Goal: Task Accomplishment & Management: Complete application form

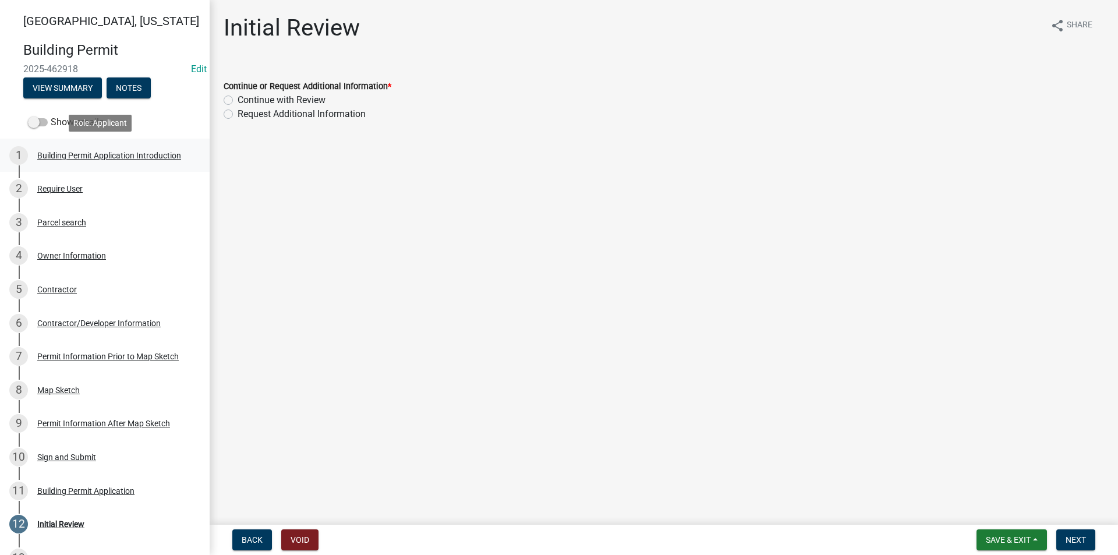
click at [60, 158] on div "Building Permit Application Introduction" at bounding box center [109, 155] width 144 height 8
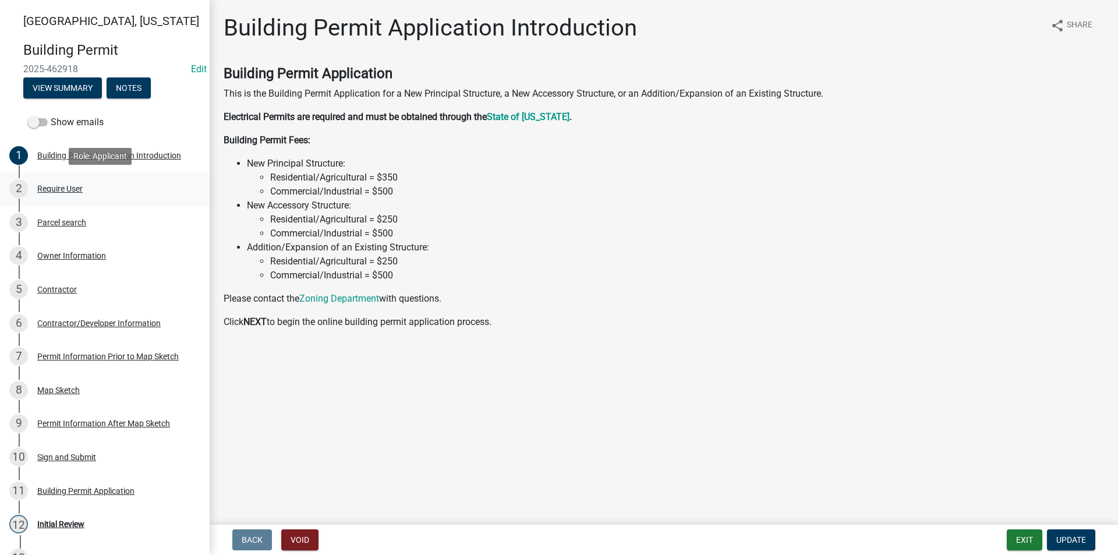
click at [77, 188] on div "Require User" at bounding box center [59, 189] width 45 height 8
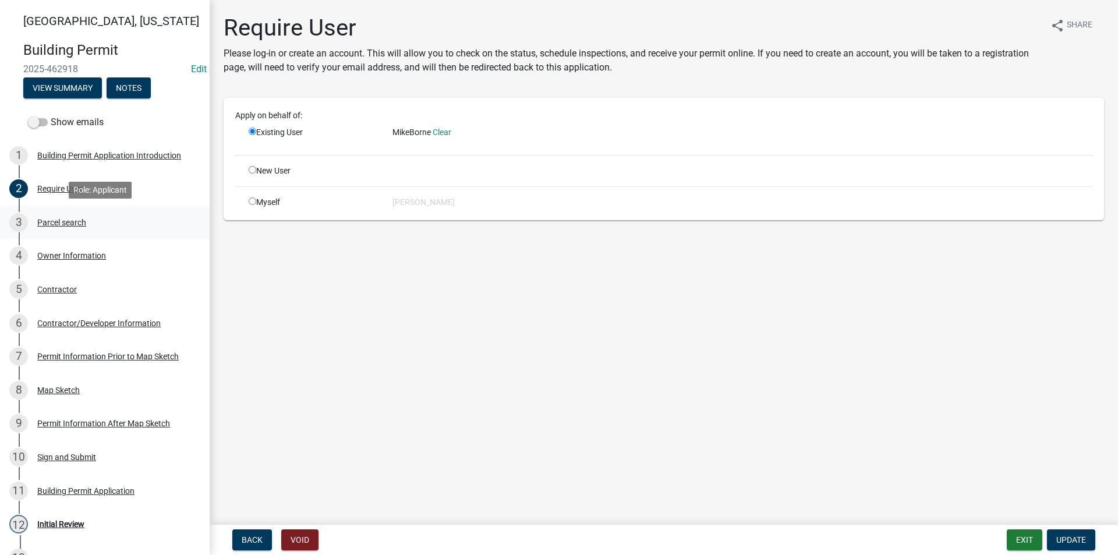
click at [87, 216] on div "3 Parcel search" at bounding box center [100, 222] width 182 height 19
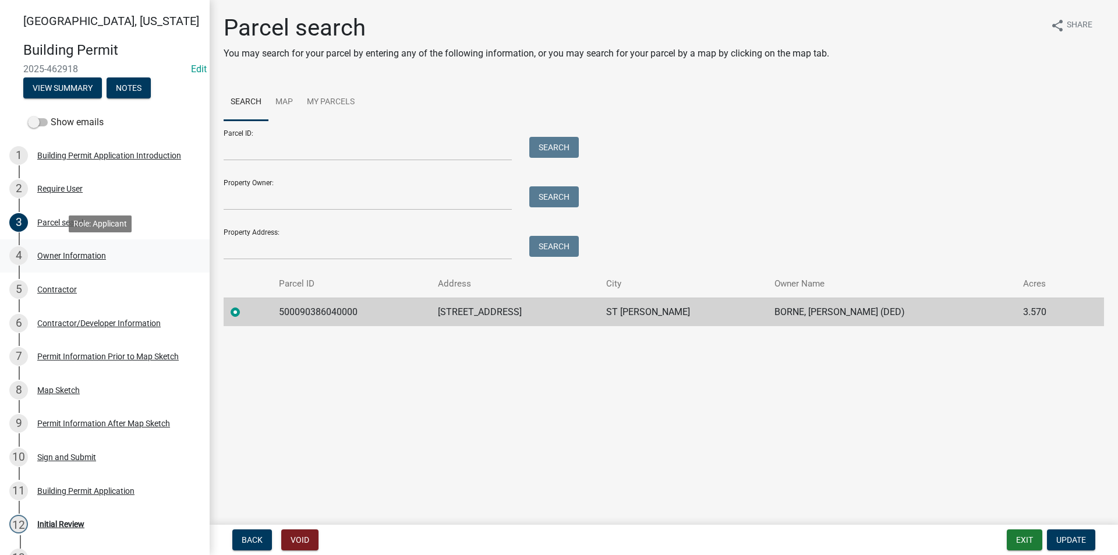
click at [88, 256] on div "Owner Information" at bounding box center [71, 256] width 69 height 8
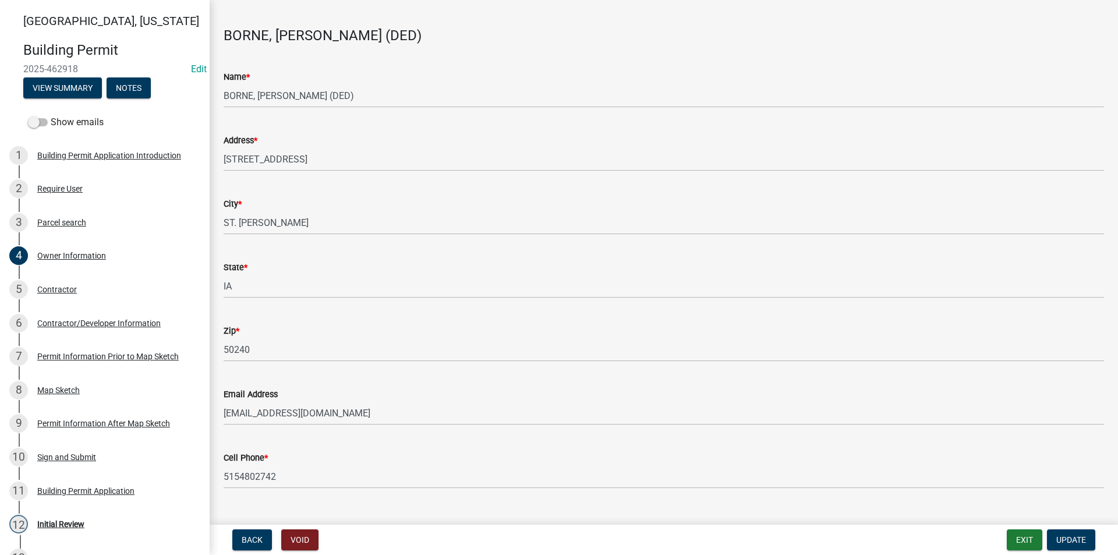
scroll to position [61, 0]
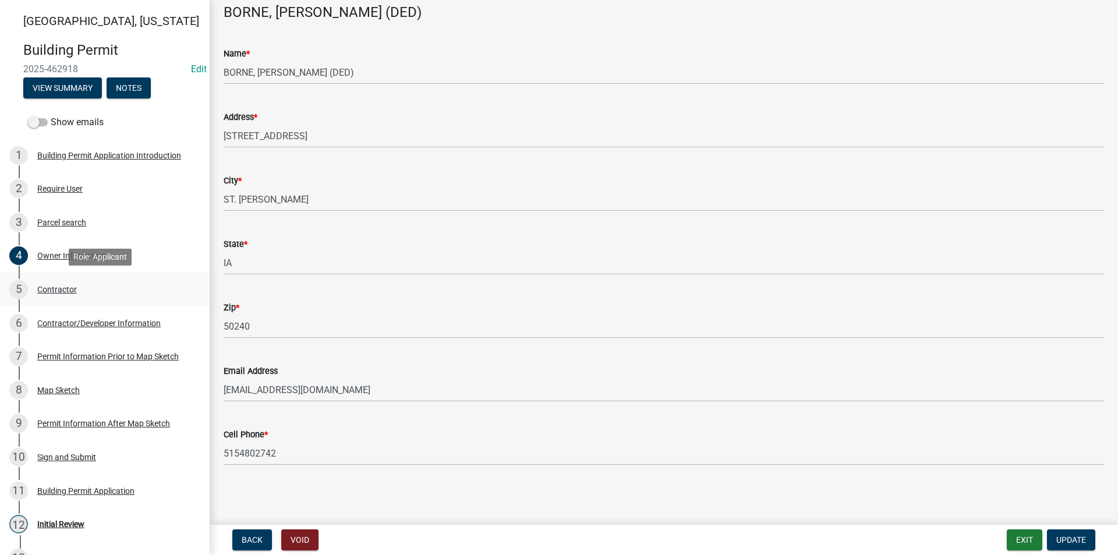
click at [56, 293] on div "Contractor" at bounding box center [57, 289] width 40 height 8
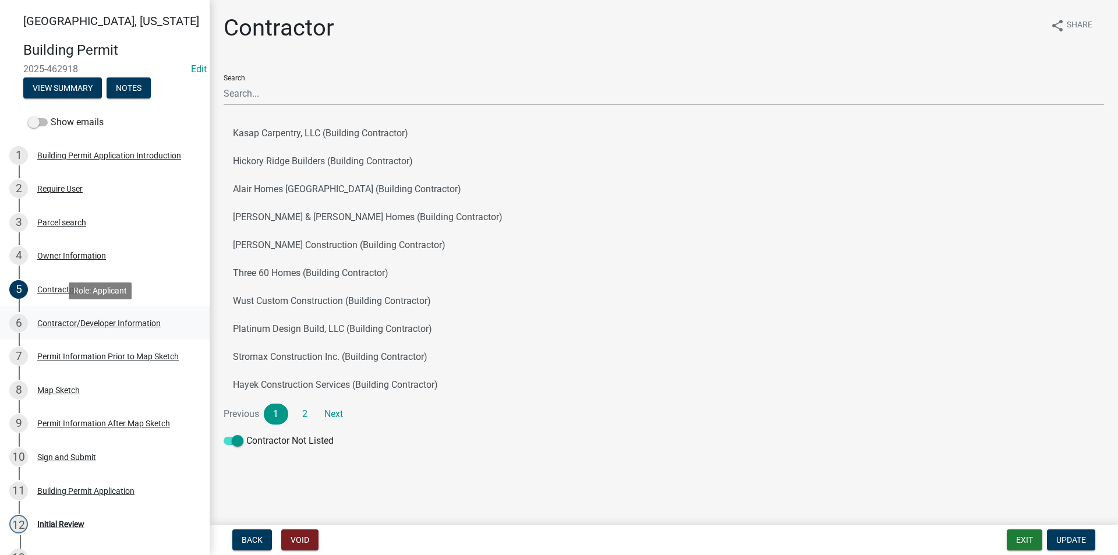
click at [70, 322] on div "Contractor/Developer Information" at bounding box center [98, 323] width 123 height 8
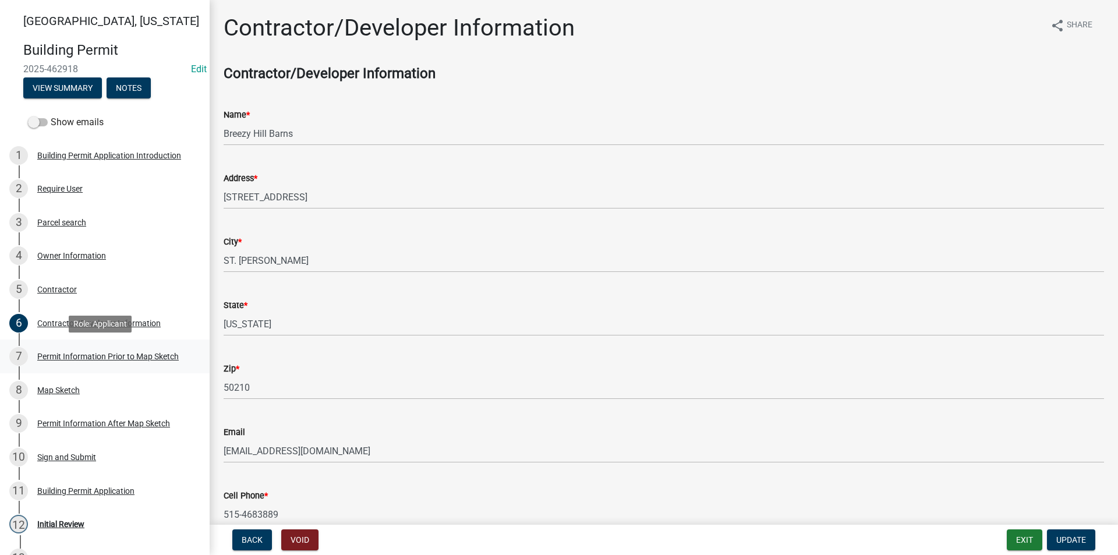
click at [86, 357] on div "Permit Information Prior to Map Sketch" at bounding box center [108, 356] width 142 height 8
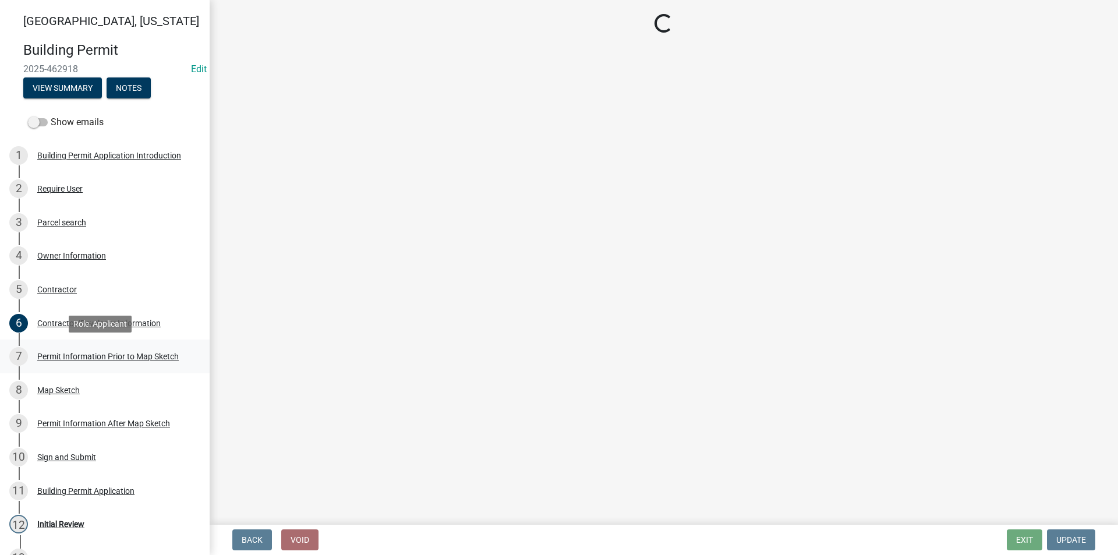
select select "6b2626da-78ea-4ec6-8513-ccc18f4ad425"
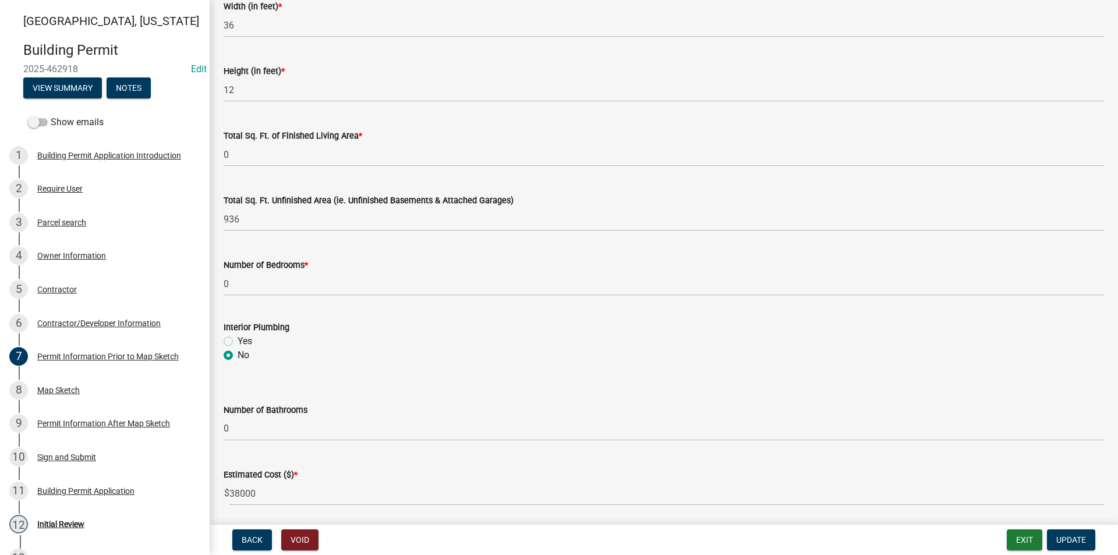
scroll to position [740, 0]
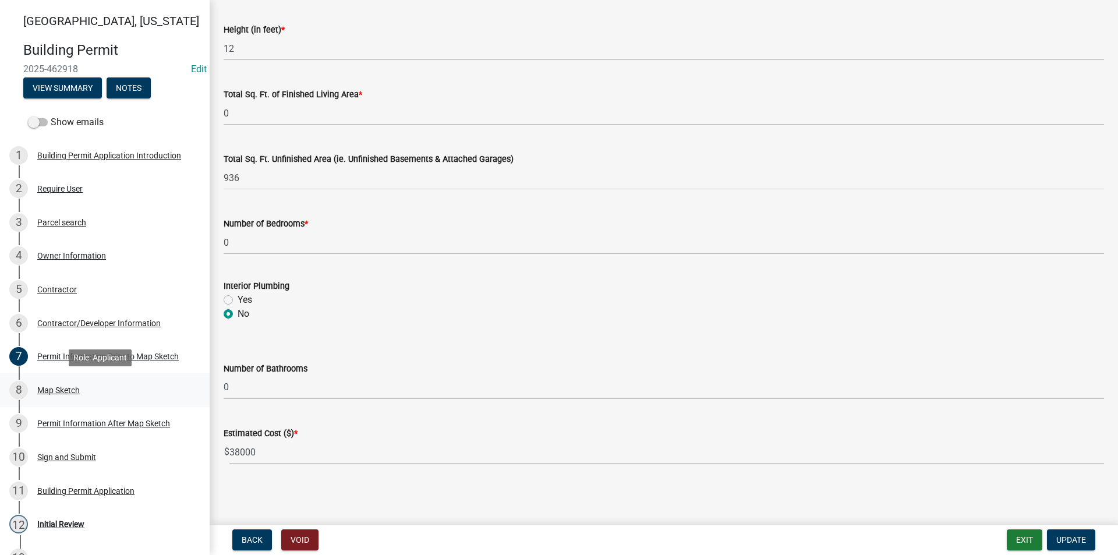
click at [63, 382] on div "8 Map Sketch" at bounding box center [100, 390] width 182 height 19
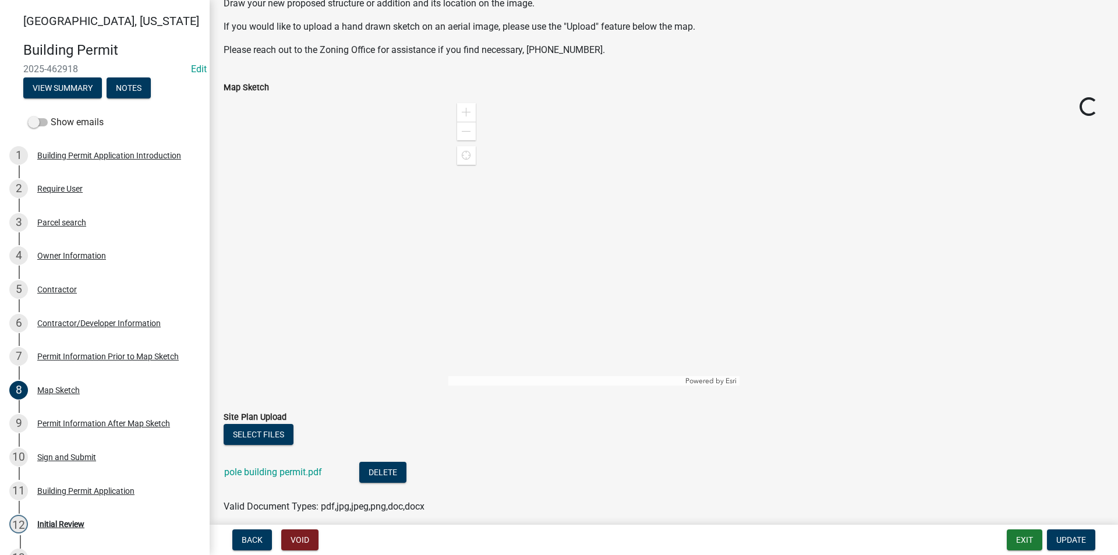
scroll to position [116, 0]
click at [284, 470] on link "pole building permit.pdf" at bounding box center [273, 470] width 98 height 11
click at [67, 423] on div "Permit Information After Map Sketch" at bounding box center [103, 423] width 133 height 8
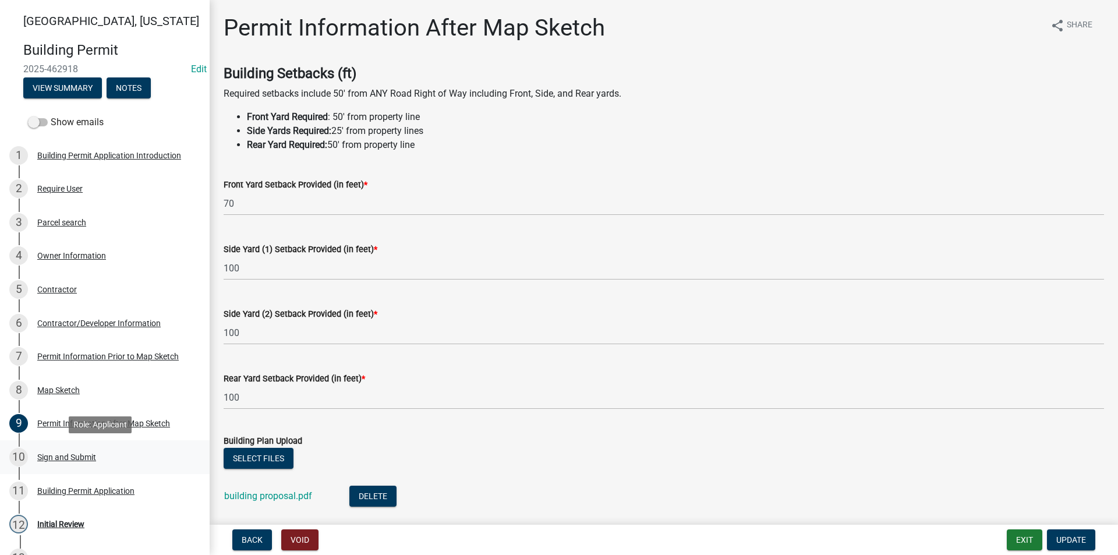
click at [68, 458] on div "Sign and Submit" at bounding box center [66, 457] width 59 height 8
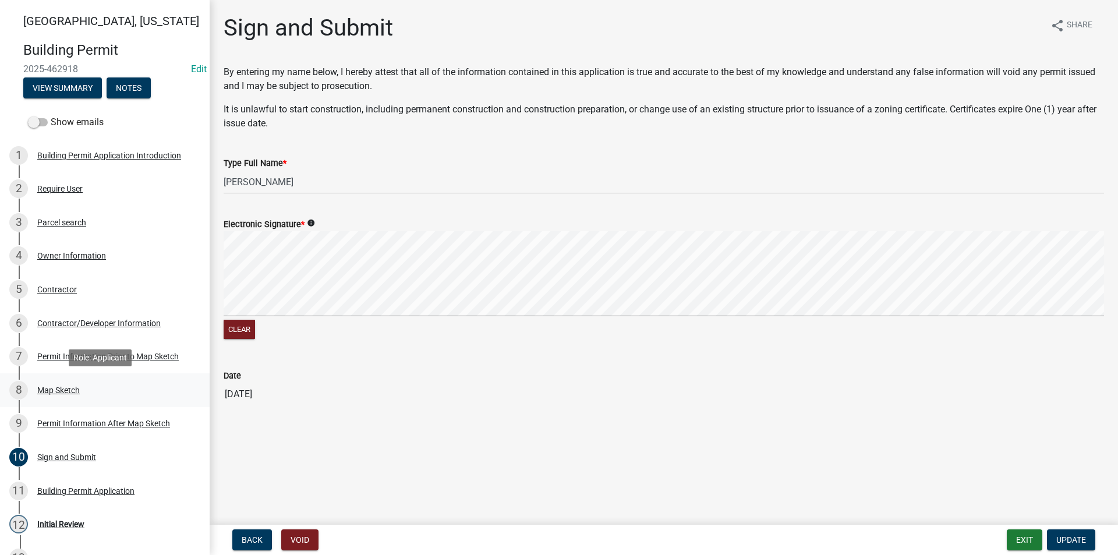
click at [62, 390] on div "Map Sketch" at bounding box center [58, 390] width 43 height 8
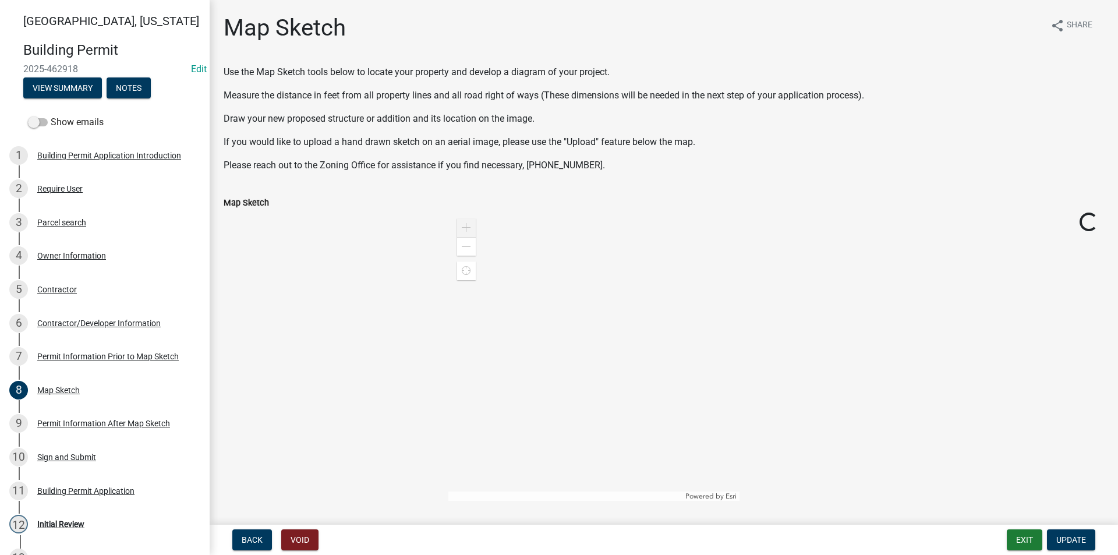
click at [463, 232] on div "Zoom in" at bounding box center [466, 227] width 19 height 19
click at [82, 426] on div "Permit Information After Map Sketch" at bounding box center [103, 423] width 133 height 8
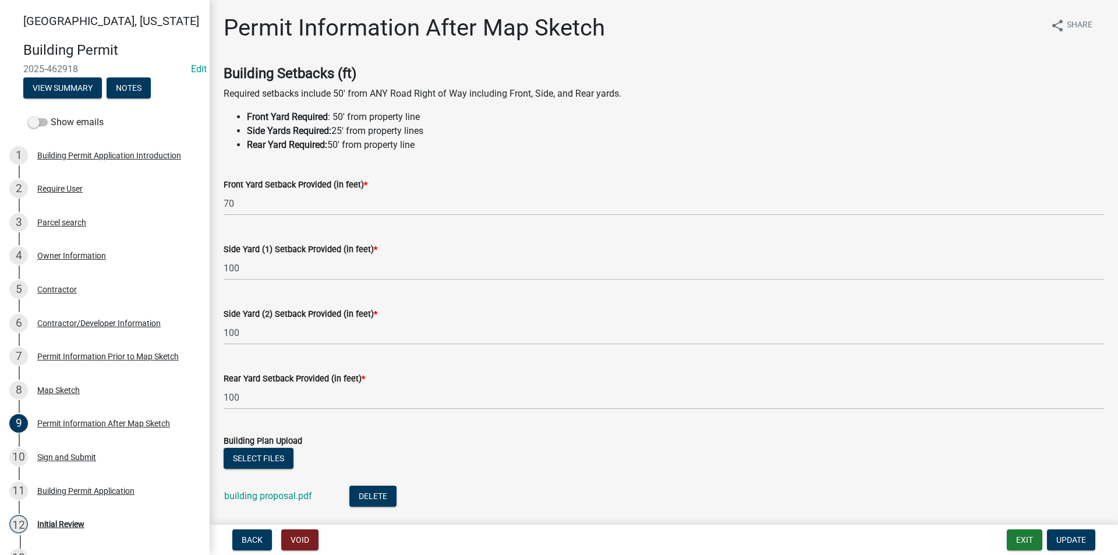
scroll to position [58, 0]
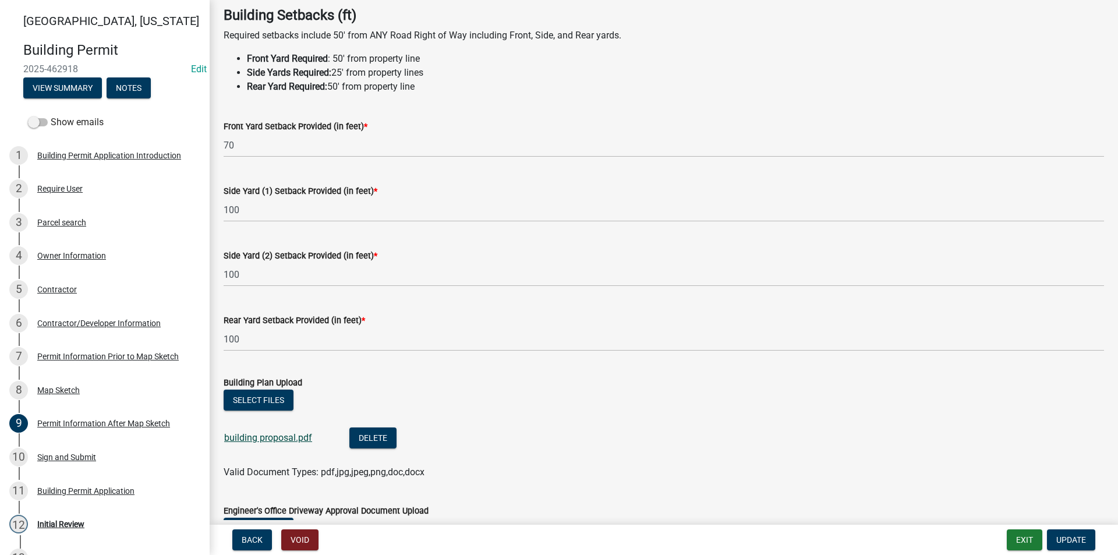
click at [281, 438] on link "building proposal.pdf" at bounding box center [268, 437] width 88 height 11
click at [64, 390] on div "Map Sketch" at bounding box center [58, 390] width 43 height 8
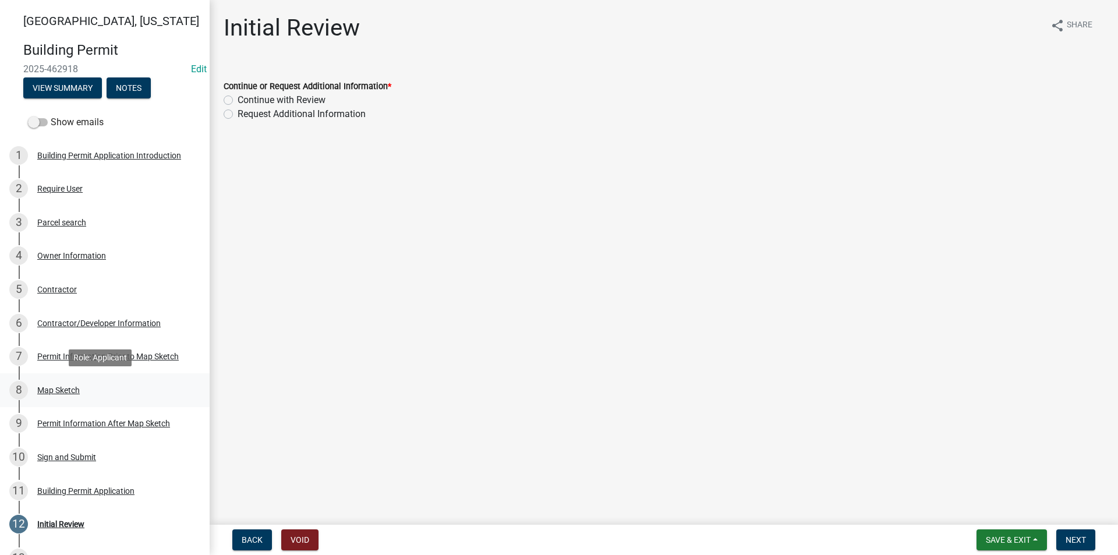
click at [77, 390] on div "Map Sketch" at bounding box center [58, 390] width 43 height 8
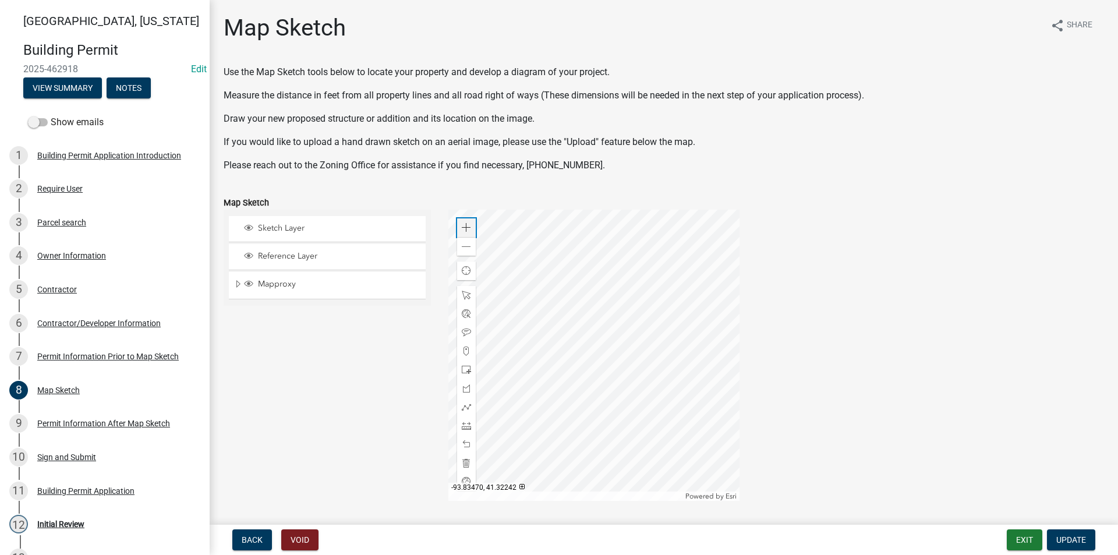
click at [469, 228] on div "Zoom in" at bounding box center [466, 227] width 19 height 19
click at [543, 253] on div at bounding box center [593, 355] width 291 height 291
click at [468, 427] on span at bounding box center [466, 425] width 9 height 9
click at [597, 353] on div at bounding box center [593, 355] width 291 height 291
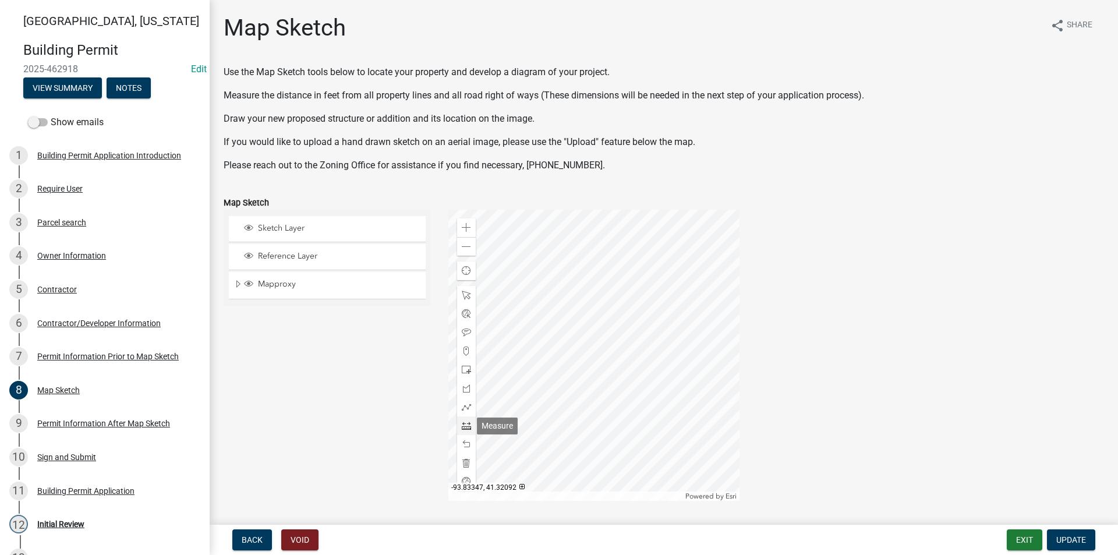
click at [465, 426] on span at bounding box center [466, 425] width 9 height 9
click at [599, 380] on div at bounding box center [593, 355] width 291 height 291
click at [466, 243] on span at bounding box center [466, 246] width 9 height 9
click at [465, 426] on span at bounding box center [466, 425] width 9 height 9
click at [594, 356] on div at bounding box center [593, 355] width 291 height 291
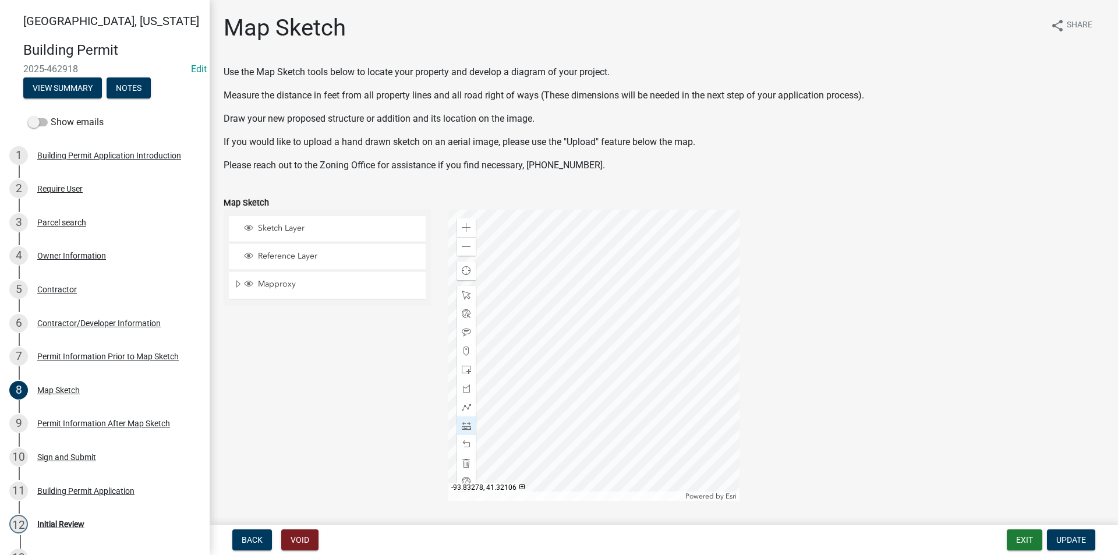
click at [655, 356] on div at bounding box center [593, 355] width 291 height 291
click at [656, 356] on div at bounding box center [593, 355] width 291 height 291
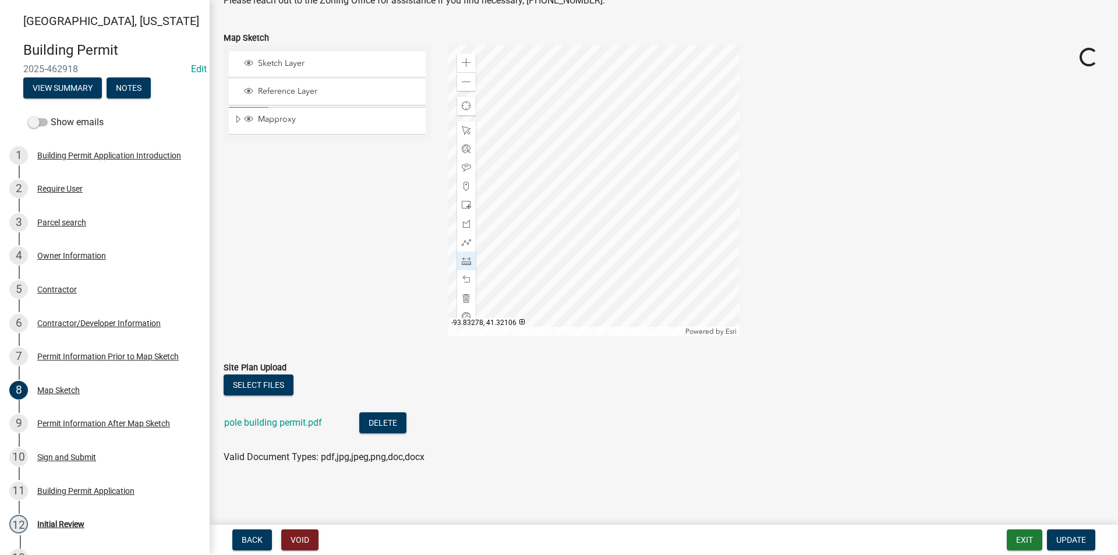
scroll to position [48, 0]
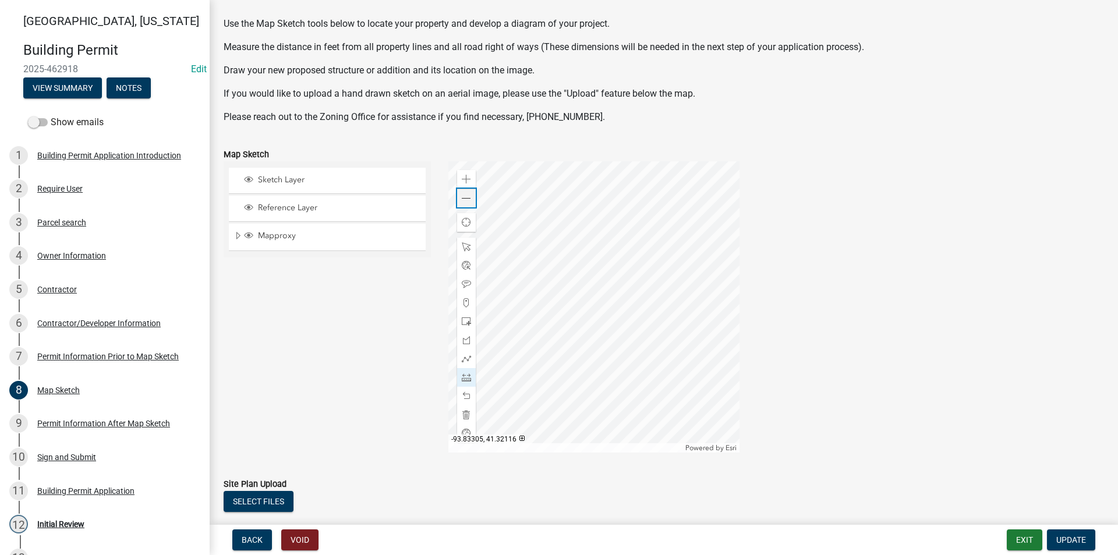
click at [462, 203] on span at bounding box center [466, 198] width 9 height 9
click at [462, 319] on span at bounding box center [466, 321] width 9 height 9
click at [543, 313] on div at bounding box center [593, 306] width 291 height 291
click at [553, 322] on div at bounding box center [593, 306] width 291 height 291
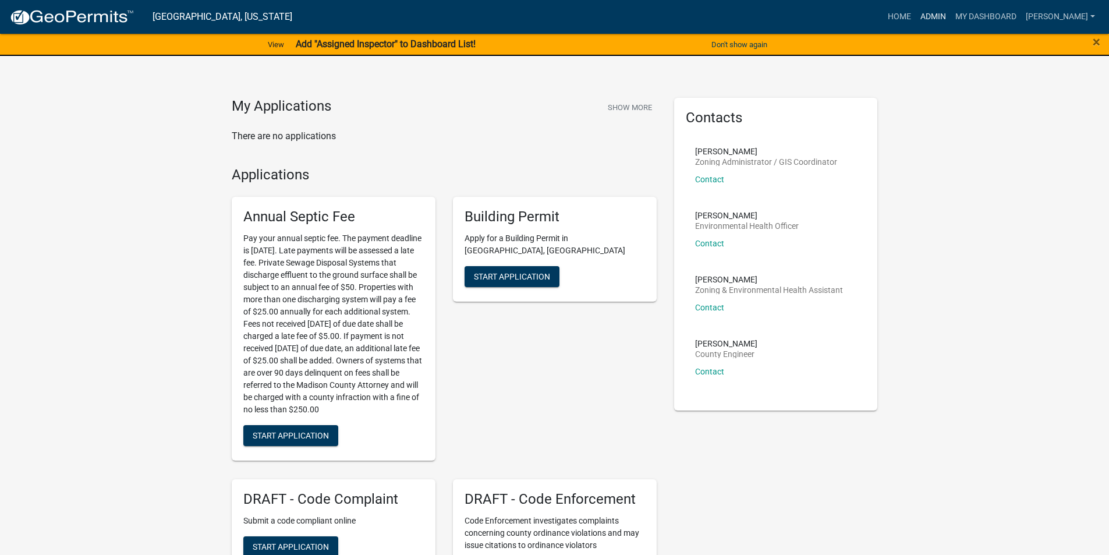
click at [938, 19] on link "Admin" at bounding box center [933, 17] width 35 height 22
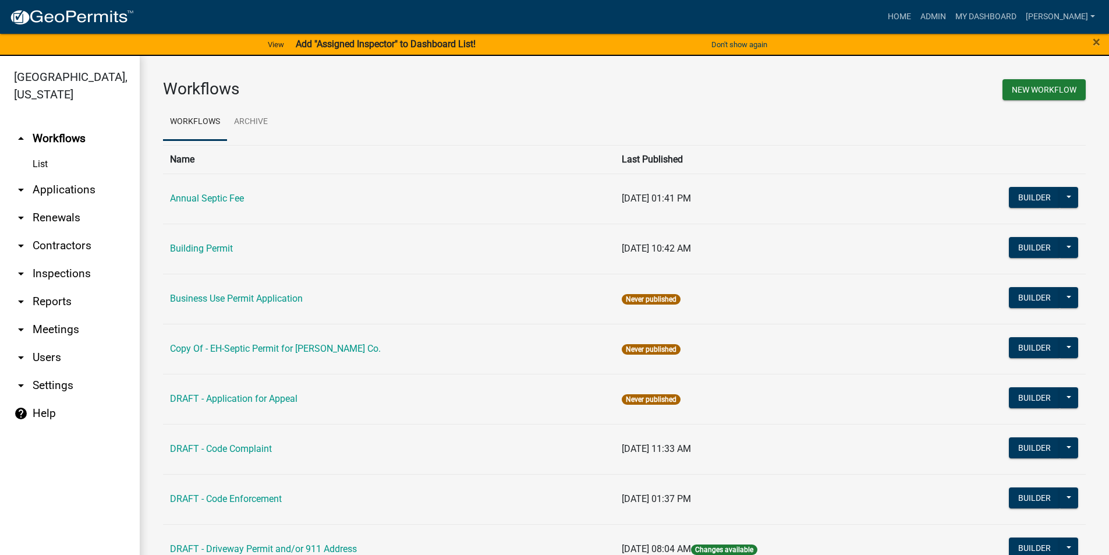
click at [62, 176] on link "arrow_drop_down Applications" at bounding box center [70, 190] width 140 height 28
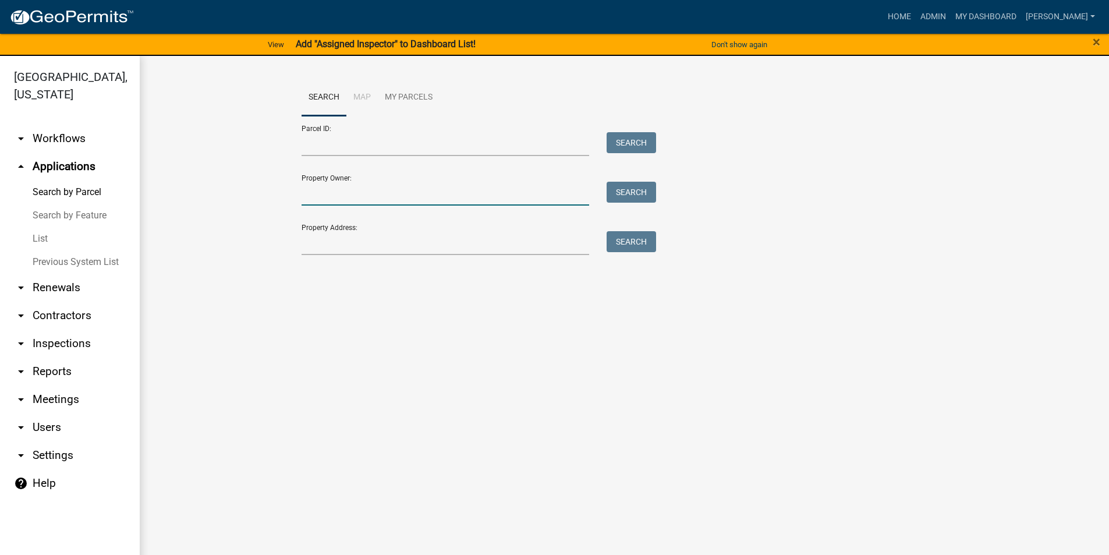
click at [344, 194] on input "Property Owner:" at bounding box center [446, 194] width 288 height 24
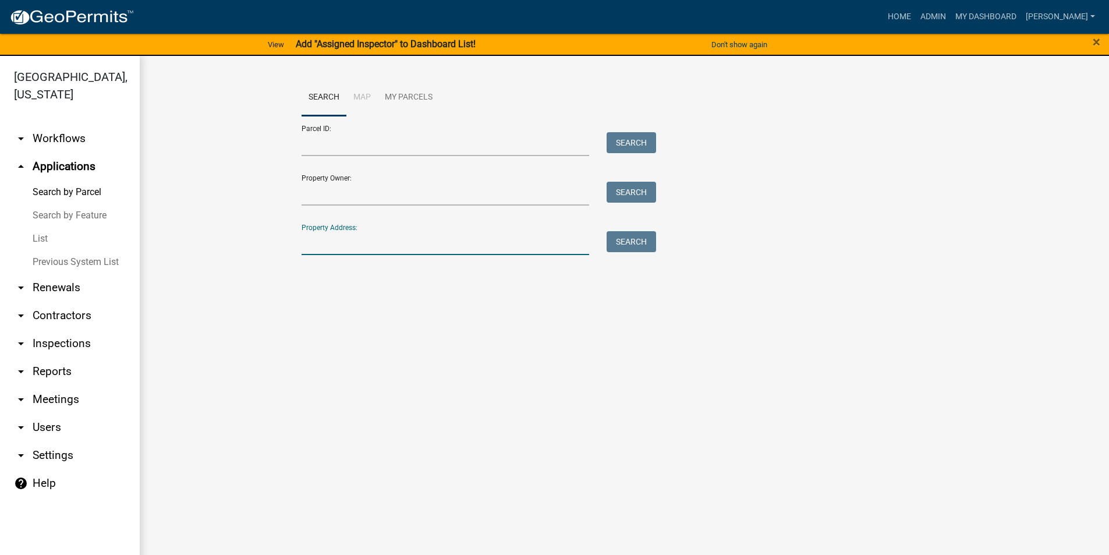
click at [326, 254] on input "Property Address:" at bounding box center [446, 243] width 288 height 24
type input "2293"
click at [632, 245] on button "Search" at bounding box center [631, 241] width 49 height 21
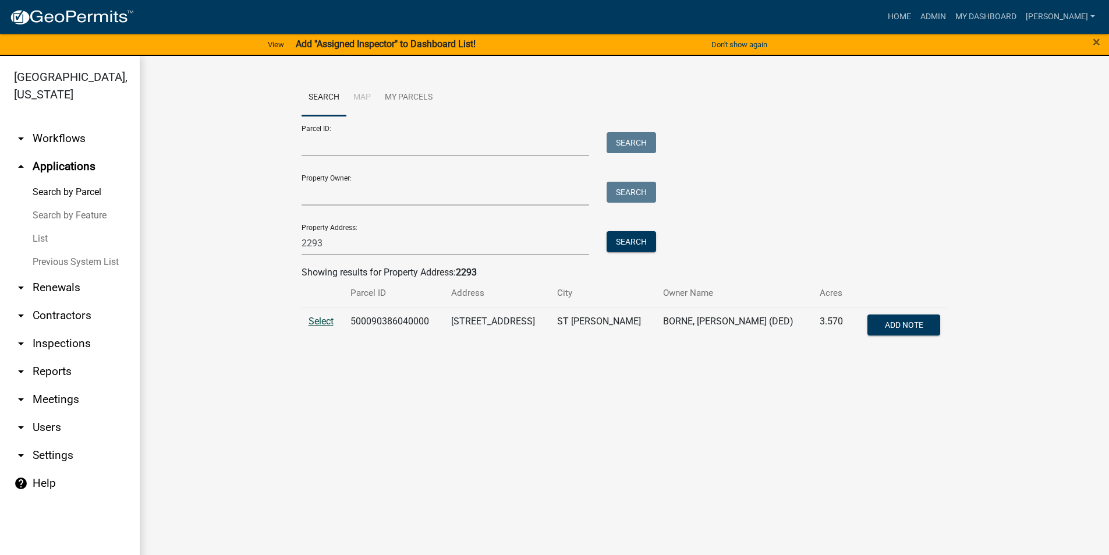
click at [328, 324] on span "Select" at bounding box center [321, 321] width 25 height 11
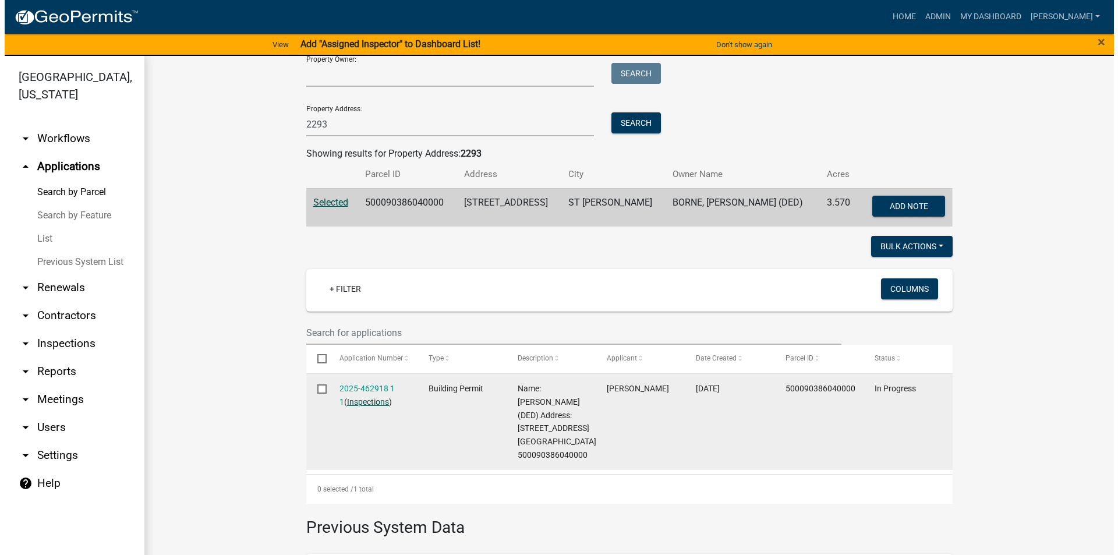
scroll to position [175, 0]
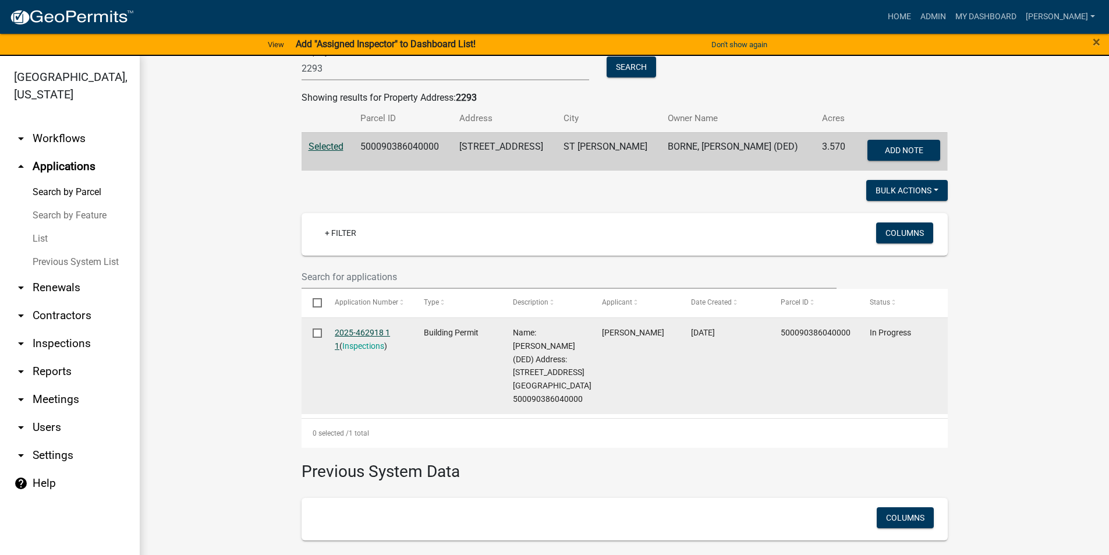
click at [371, 333] on link "2025-462918 1 1" at bounding box center [362, 339] width 55 height 23
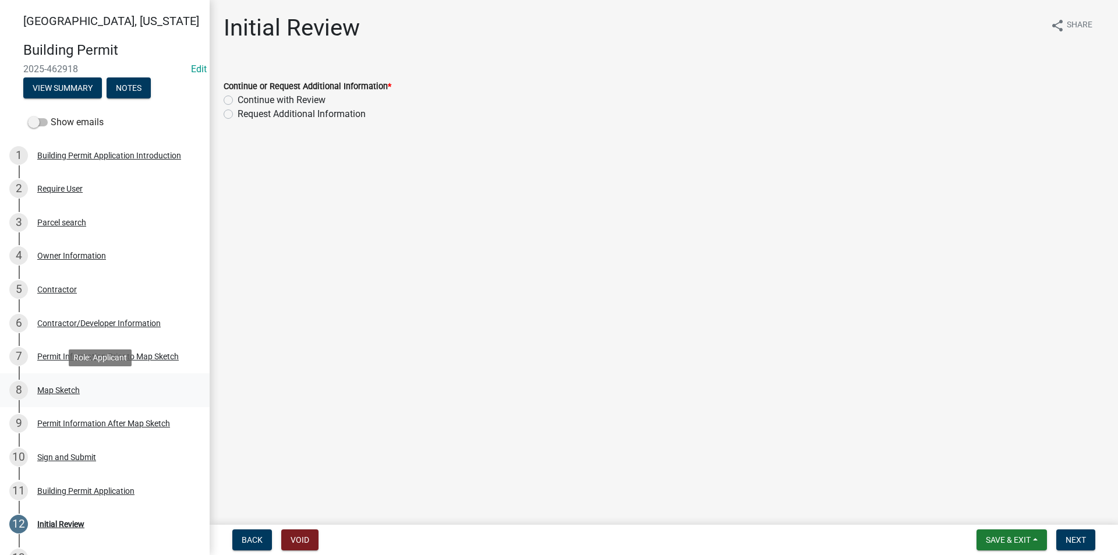
click at [49, 392] on div "Map Sketch" at bounding box center [58, 390] width 43 height 8
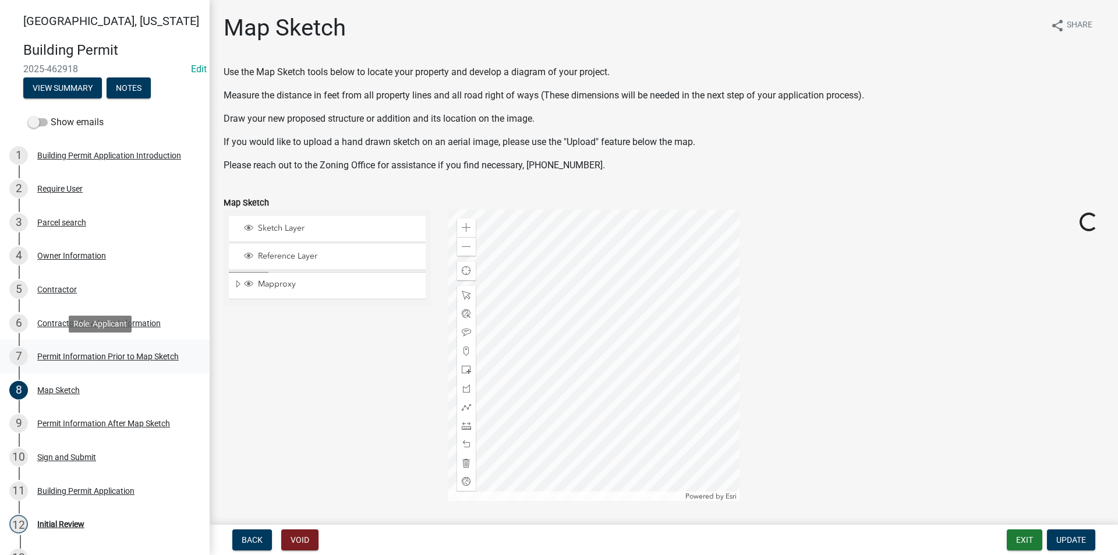
click at [56, 356] on div "Permit Information Prior to Map Sketch" at bounding box center [108, 356] width 142 height 8
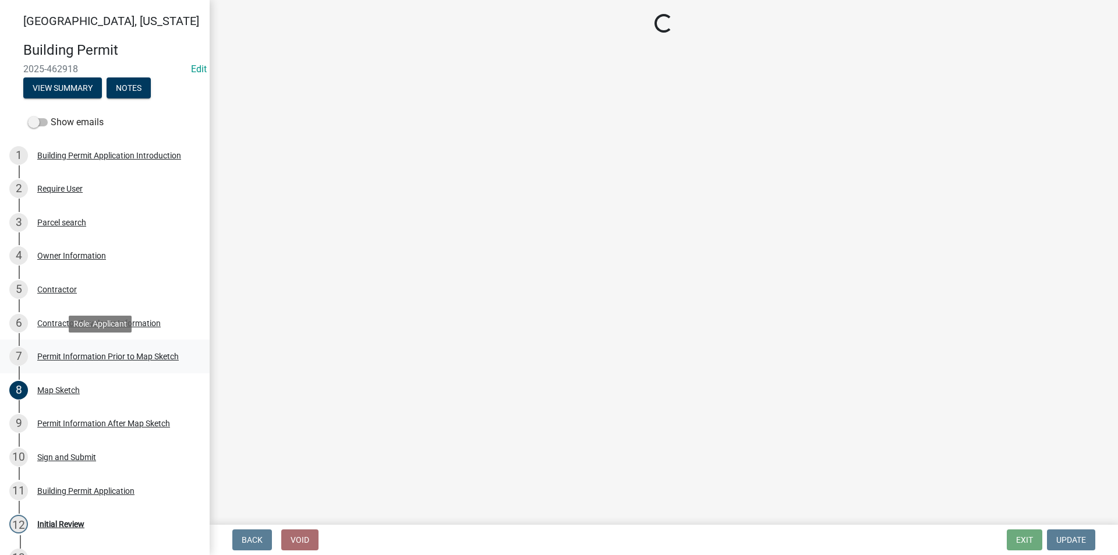
select select "6b2626da-78ea-4ec6-8513-ccc18f4ad425"
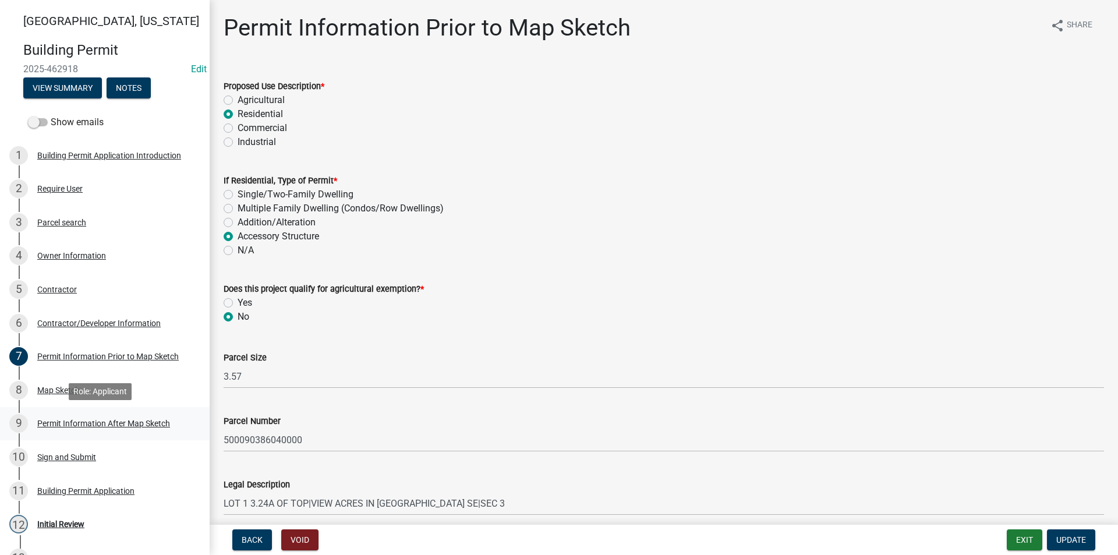
click at [77, 431] on div "9 Permit Information After Map Sketch" at bounding box center [100, 423] width 182 height 19
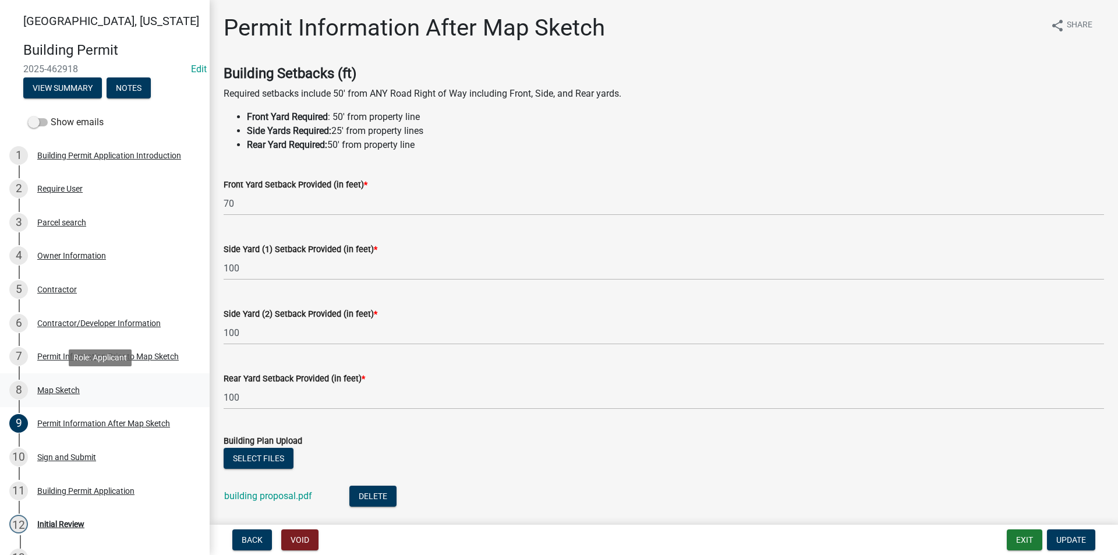
click at [68, 396] on div "8 Map Sketch" at bounding box center [100, 390] width 182 height 19
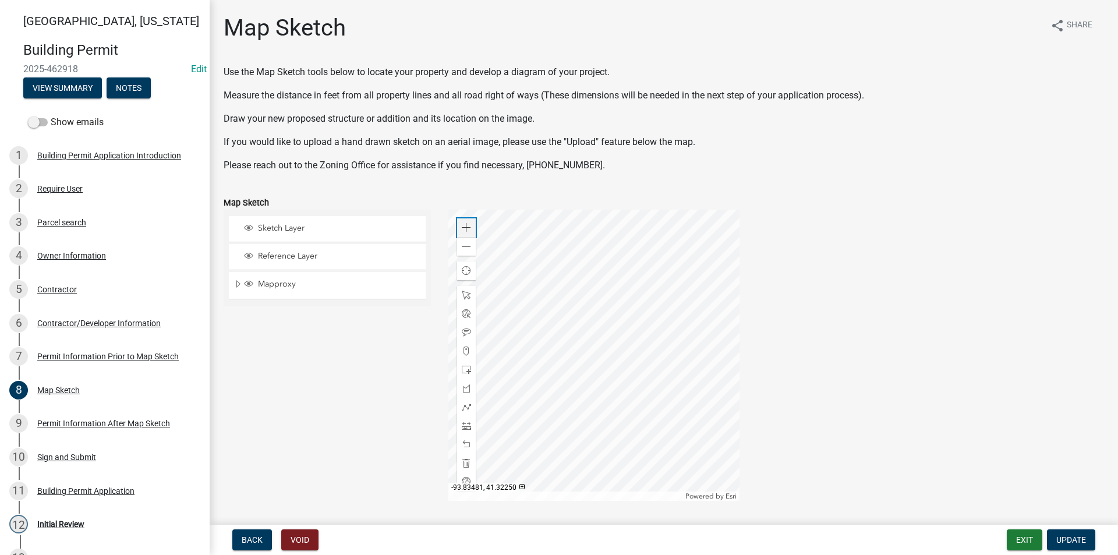
click at [466, 227] on span at bounding box center [466, 227] width 9 height 9
click at [476, 238] on div at bounding box center [593, 355] width 291 height 291
click at [465, 429] on span at bounding box center [466, 425] width 9 height 9
click at [568, 366] on div at bounding box center [593, 355] width 291 height 291
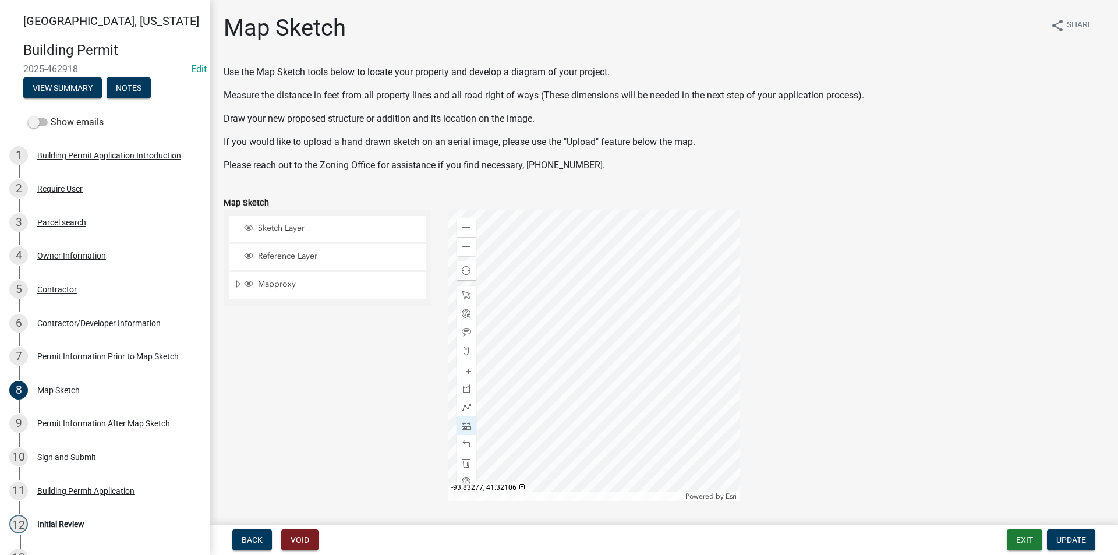
click at [694, 366] on div at bounding box center [593, 355] width 291 height 291
click at [458, 463] on div at bounding box center [466, 463] width 19 height 19
click at [567, 365] on div at bounding box center [593, 355] width 291 height 291
click at [585, 334] on div at bounding box center [593, 355] width 291 height 291
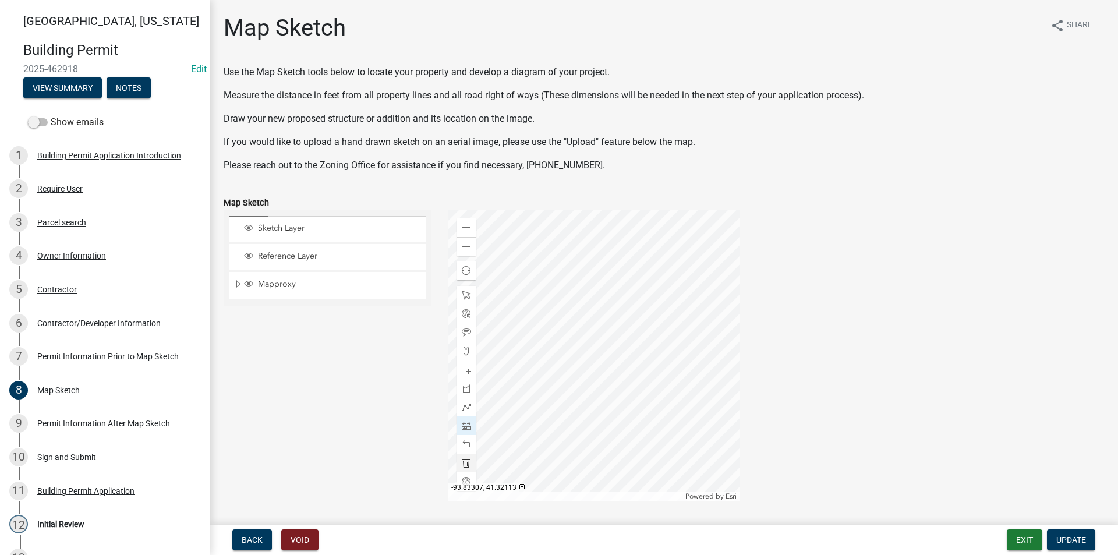
click at [585, 334] on div at bounding box center [593, 355] width 291 height 291
click at [624, 307] on div at bounding box center [593, 355] width 291 height 291
click at [604, 280] on div at bounding box center [593, 355] width 291 height 291
click at [564, 305] on div at bounding box center [593, 355] width 291 height 291
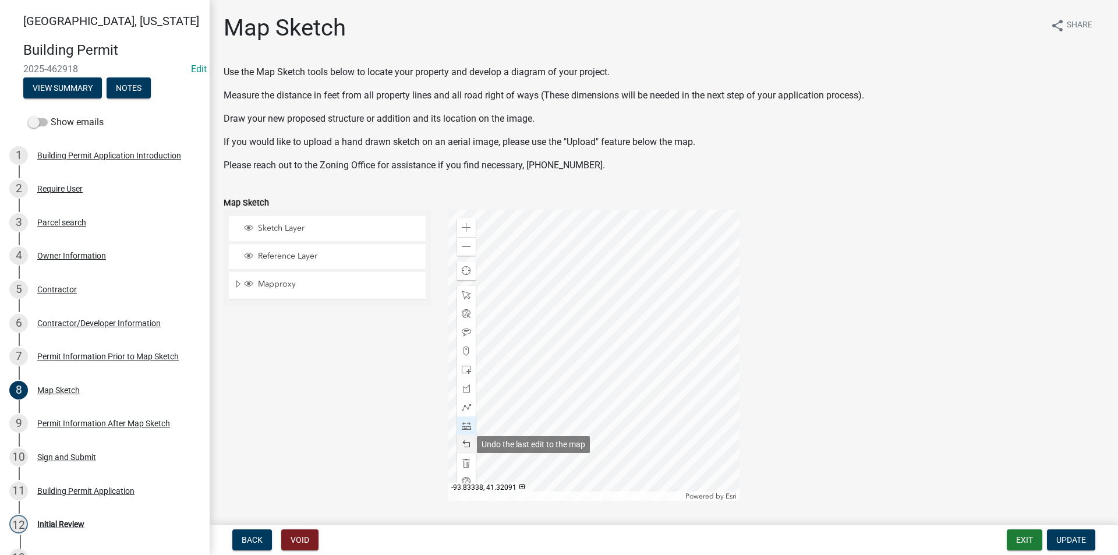
click at [468, 443] on span at bounding box center [466, 444] width 9 height 9
click at [604, 280] on div at bounding box center [593, 355] width 291 height 291
click at [624, 307] on div at bounding box center [593, 355] width 291 height 291
click at [693, 308] on div at bounding box center [593, 355] width 291 height 291
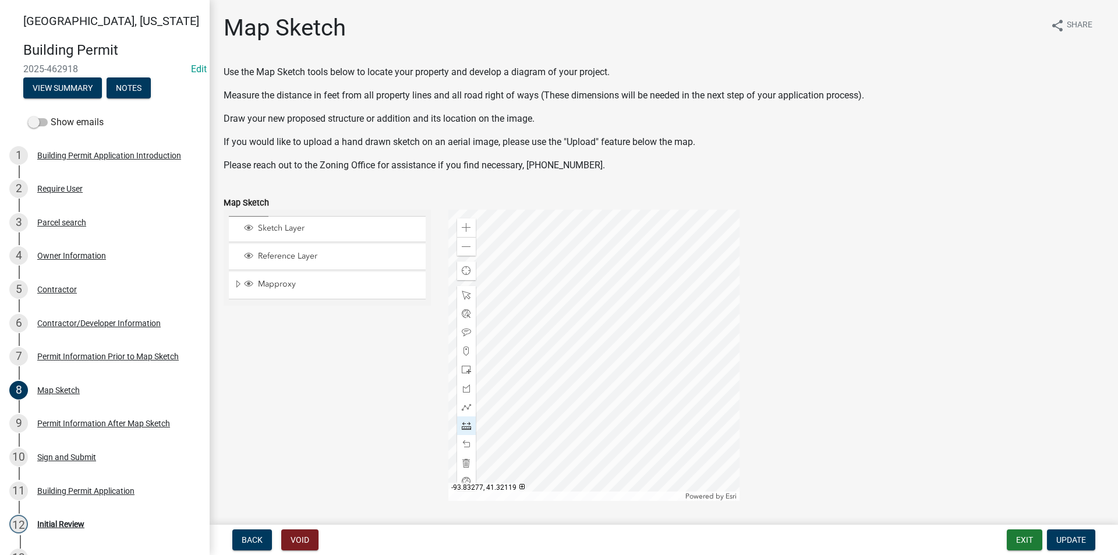
click at [693, 308] on div at bounding box center [593, 355] width 291 height 291
click at [465, 369] on span at bounding box center [466, 369] width 9 height 9
click at [595, 322] on div at bounding box center [593, 355] width 291 height 291
click at [463, 294] on span at bounding box center [466, 295] width 9 height 9
click at [568, 295] on div at bounding box center [593, 355] width 291 height 291
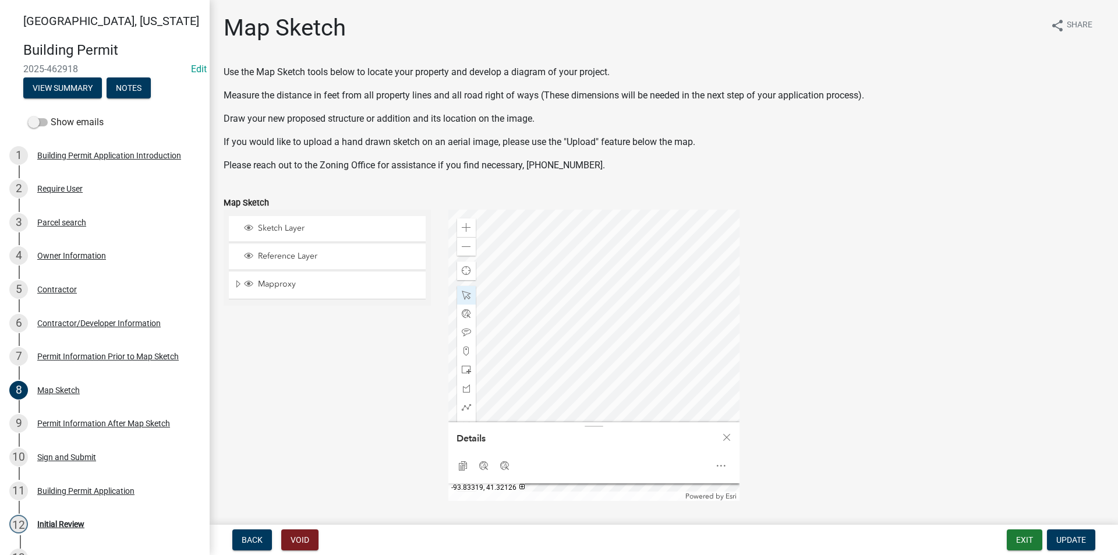
click at [568, 326] on div at bounding box center [593, 355] width 291 height 291
click at [595, 308] on div at bounding box center [593, 355] width 291 height 291
click at [614, 356] on div at bounding box center [593, 355] width 291 height 291
click at [611, 316] on div at bounding box center [593, 355] width 291 height 291
click at [624, 350] on div at bounding box center [593, 355] width 291 height 291
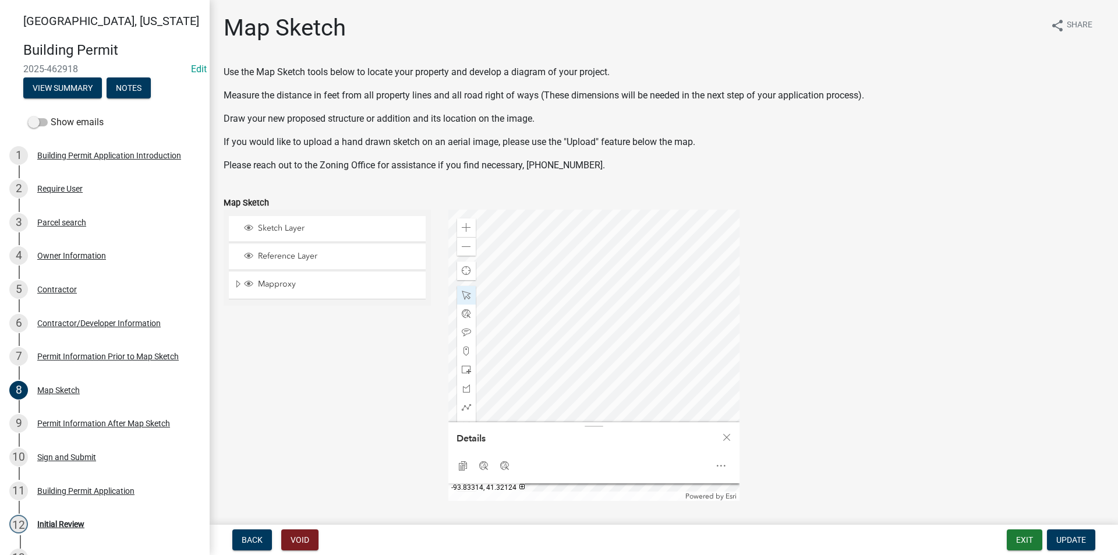
click at [586, 333] on div at bounding box center [593, 355] width 291 height 291
click at [593, 383] on div at bounding box center [593, 355] width 291 height 291
click at [727, 438] on span "Close" at bounding box center [726, 437] width 9 height 9
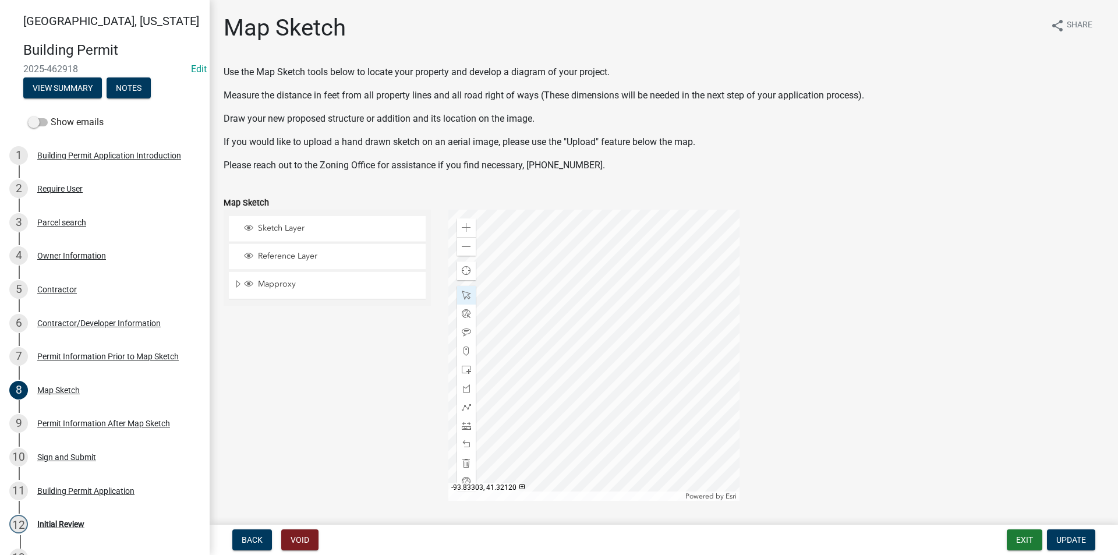
click at [627, 352] on div at bounding box center [593, 355] width 291 height 291
click at [621, 348] on div at bounding box center [593, 355] width 291 height 291
click at [465, 225] on span at bounding box center [466, 227] width 9 height 9
click at [554, 330] on div at bounding box center [593, 355] width 291 height 291
click at [613, 343] on div at bounding box center [593, 355] width 291 height 291
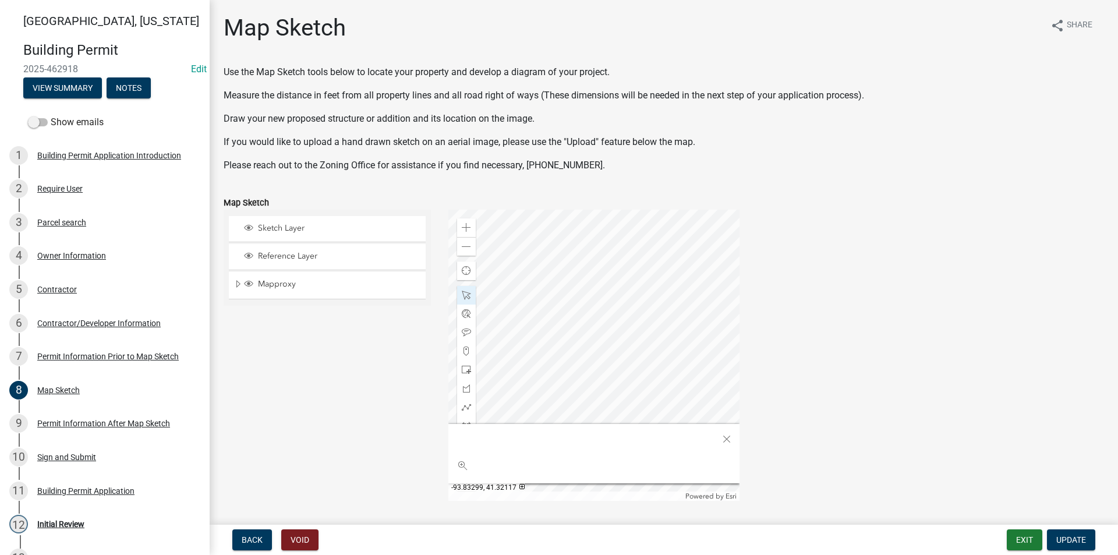
click at [618, 343] on div at bounding box center [593, 355] width 291 height 291
click at [623, 295] on div at bounding box center [593, 355] width 291 height 291
click at [600, 349] on div at bounding box center [593, 355] width 291 height 291
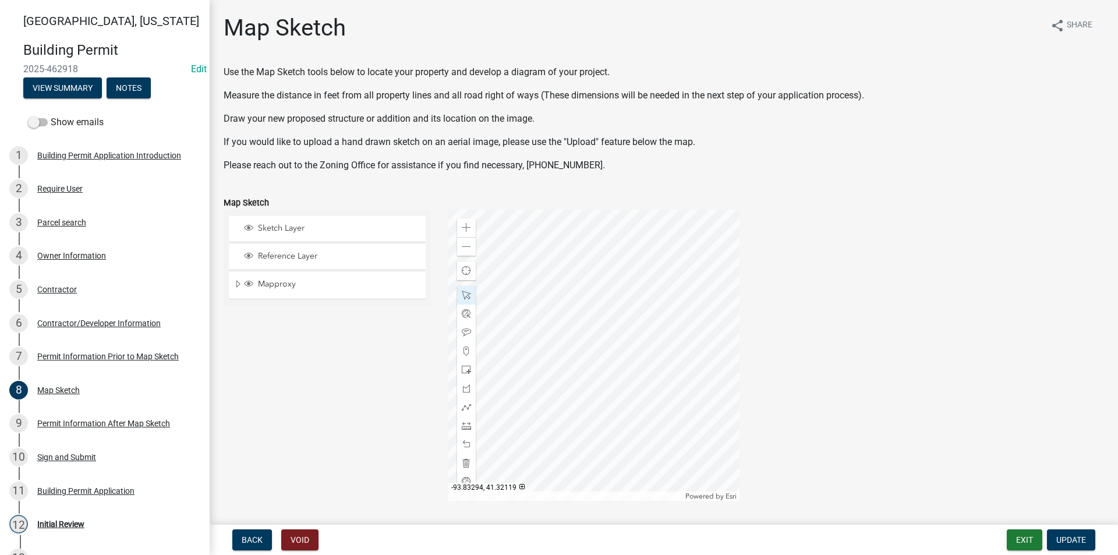
click at [657, 325] on div at bounding box center [593, 355] width 291 height 291
click at [660, 327] on div at bounding box center [593, 355] width 291 height 291
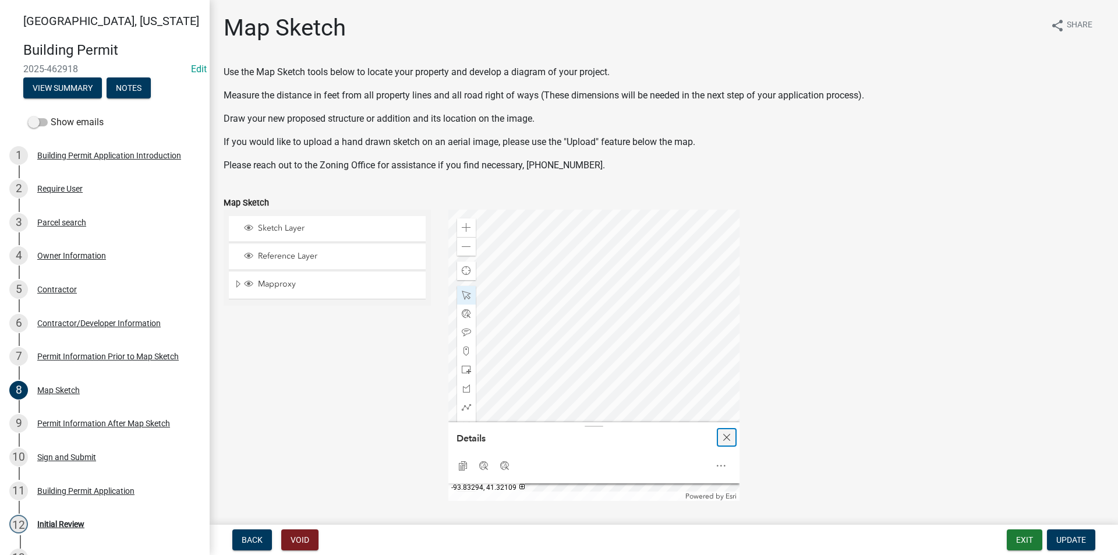
click at [723, 436] on span "Close" at bounding box center [726, 437] width 9 height 9
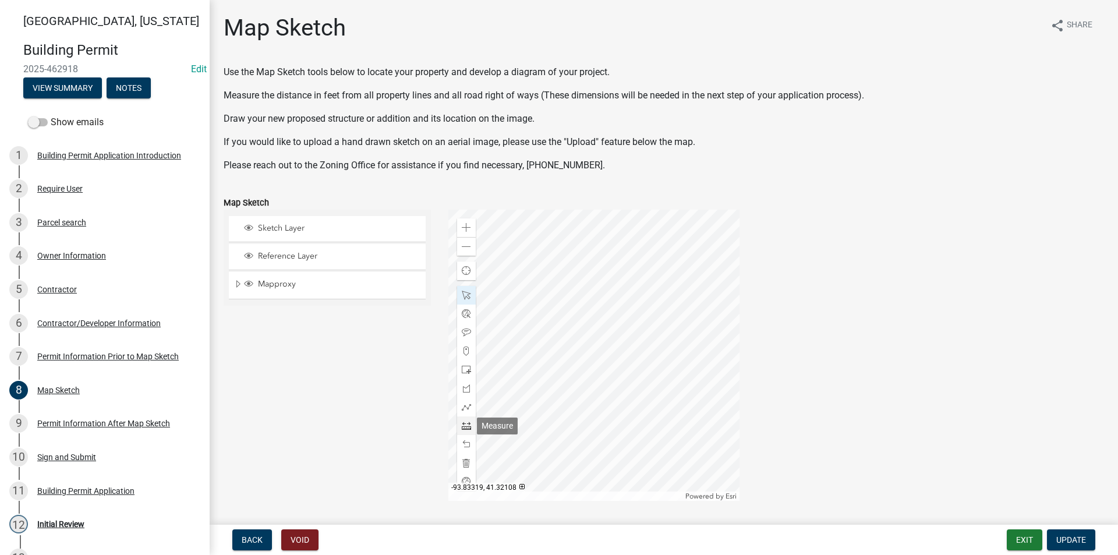
click at [467, 426] on span at bounding box center [466, 425] width 9 height 9
click at [555, 335] on div at bounding box center [593, 355] width 291 height 291
click at [467, 231] on span at bounding box center [466, 227] width 9 height 9
click at [517, 289] on div at bounding box center [593, 355] width 291 height 291
click at [518, 245] on div at bounding box center [593, 355] width 291 height 291
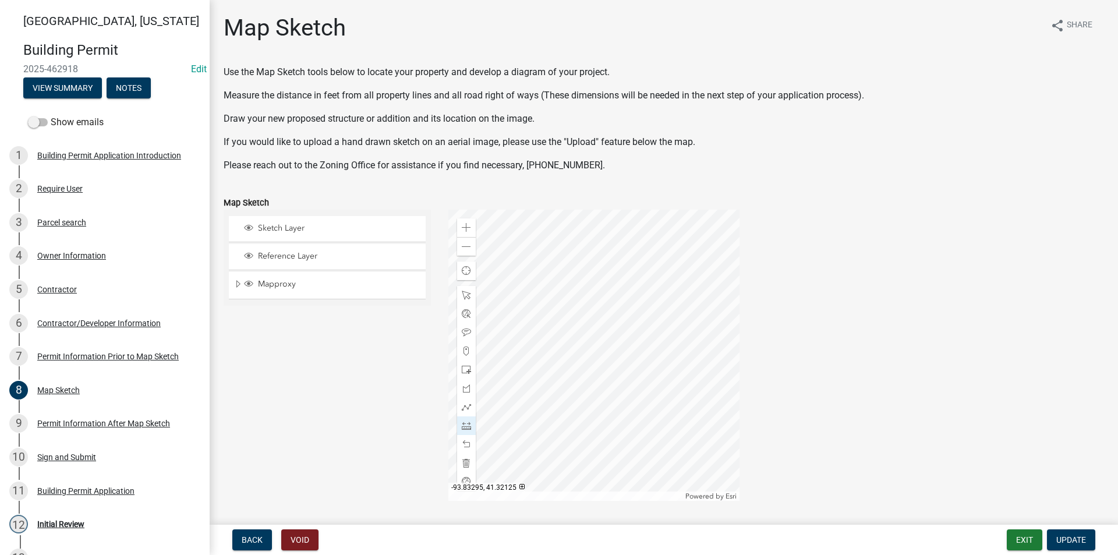
click at [706, 248] on div at bounding box center [593, 355] width 291 height 291
click at [463, 370] on span at bounding box center [466, 369] width 9 height 9
click at [706, 245] on div at bounding box center [593, 355] width 291 height 291
click at [464, 295] on span at bounding box center [466, 295] width 9 height 9
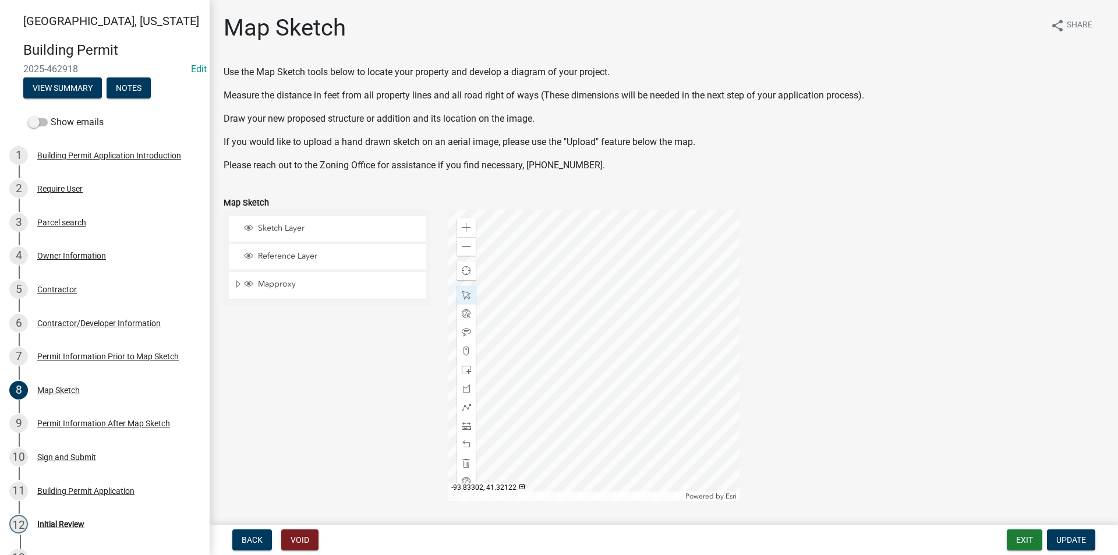
click at [597, 305] on div at bounding box center [593, 355] width 291 height 291
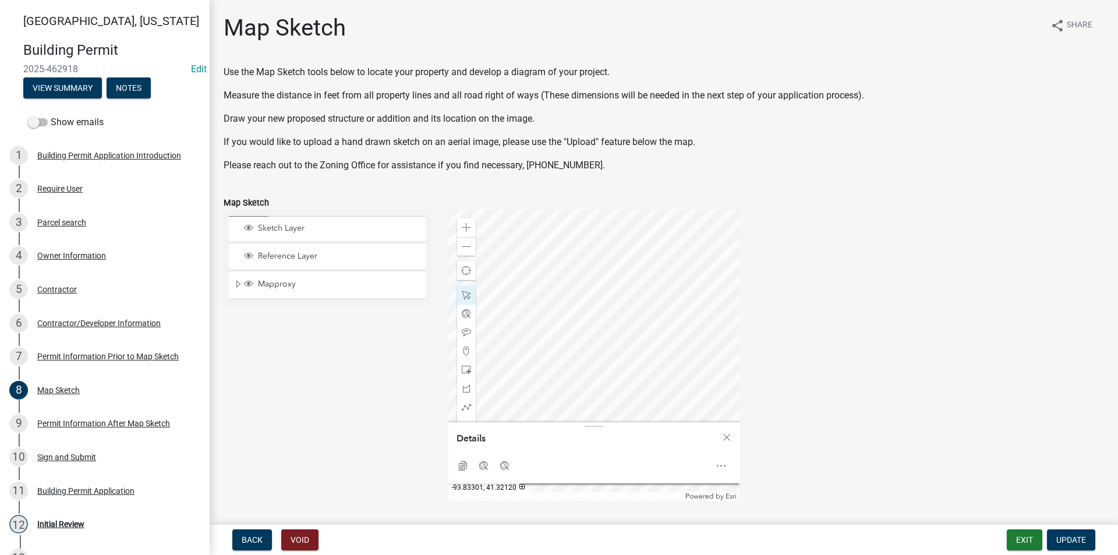
click at [619, 335] on div at bounding box center [593, 355] width 291 height 291
click at [565, 246] on div at bounding box center [593, 355] width 291 height 291
click at [462, 248] on span at bounding box center [466, 246] width 9 height 9
click at [618, 339] on div at bounding box center [593, 355] width 291 height 291
click at [592, 292] on div at bounding box center [593, 355] width 291 height 291
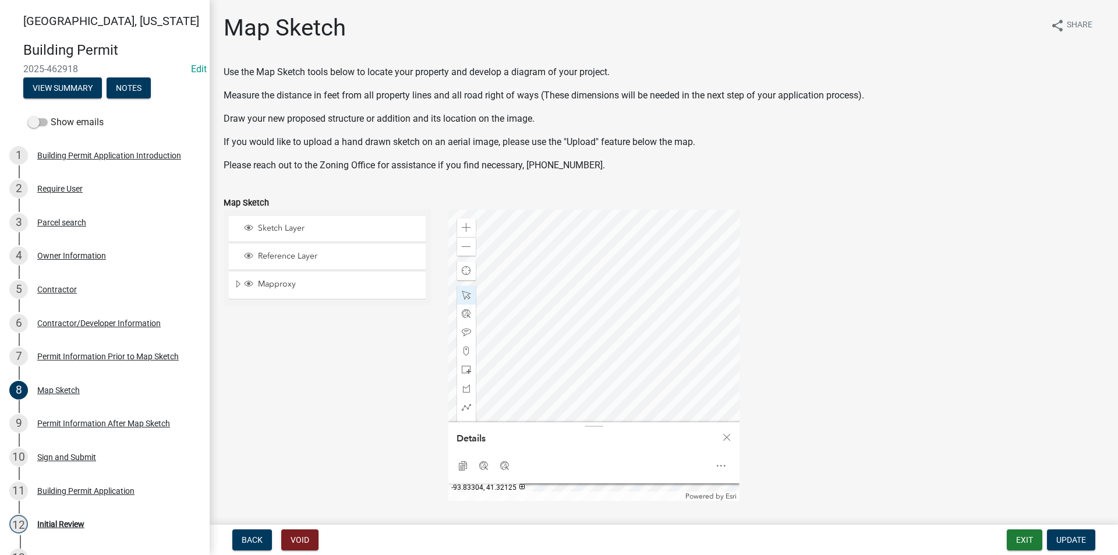
click at [591, 242] on div at bounding box center [593, 355] width 291 height 291
click at [591, 299] on div at bounding box center [593, 355] width 291 height 291
click at [465, 248] on span at bounding box center [466, 246] width 9 height 9
click at [618, 328] on div at bounding box center [593, 355] width 291 height 291
click at [592, 235] on div at bounding box center [593, 355] width 291 height 291
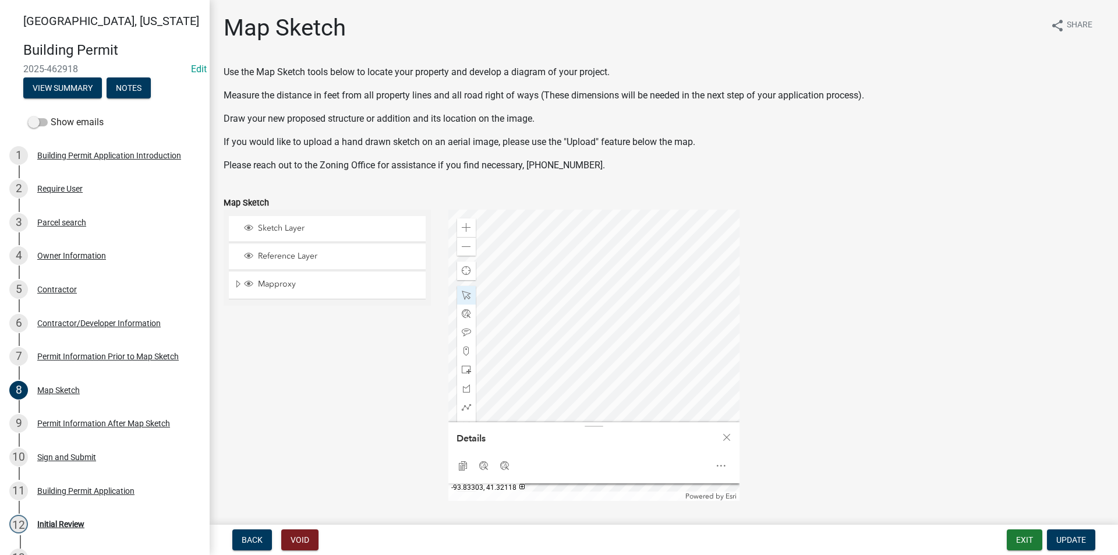
click at [597, 274] on div at bounding box center [593, 355] width 291 height 291
click at [554, 228] on div at bounding box center [593, 355] width 291 height 291
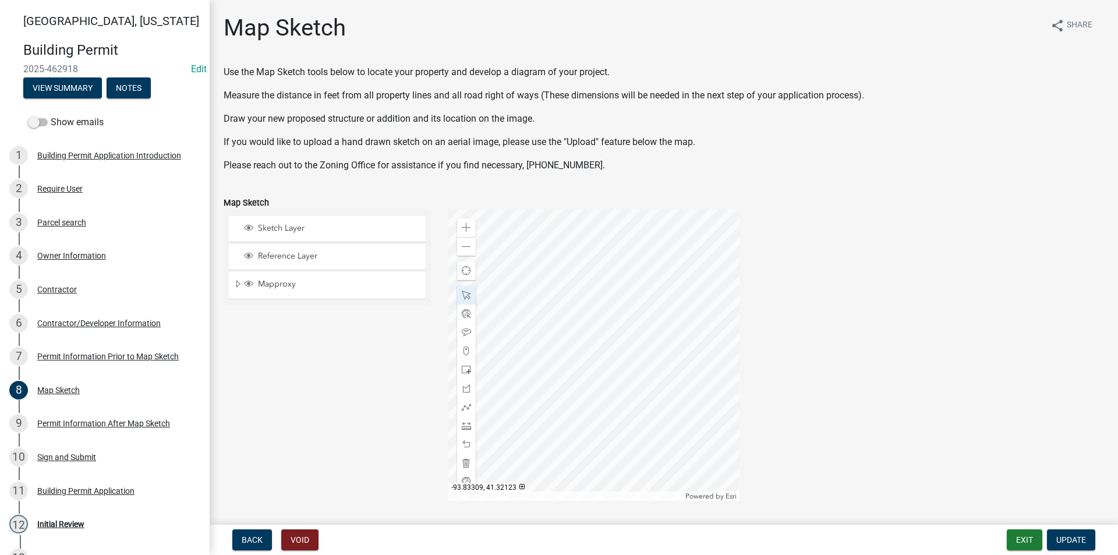
click at [576, 255] on div at bounding box center [593, 355] width 291 height 291
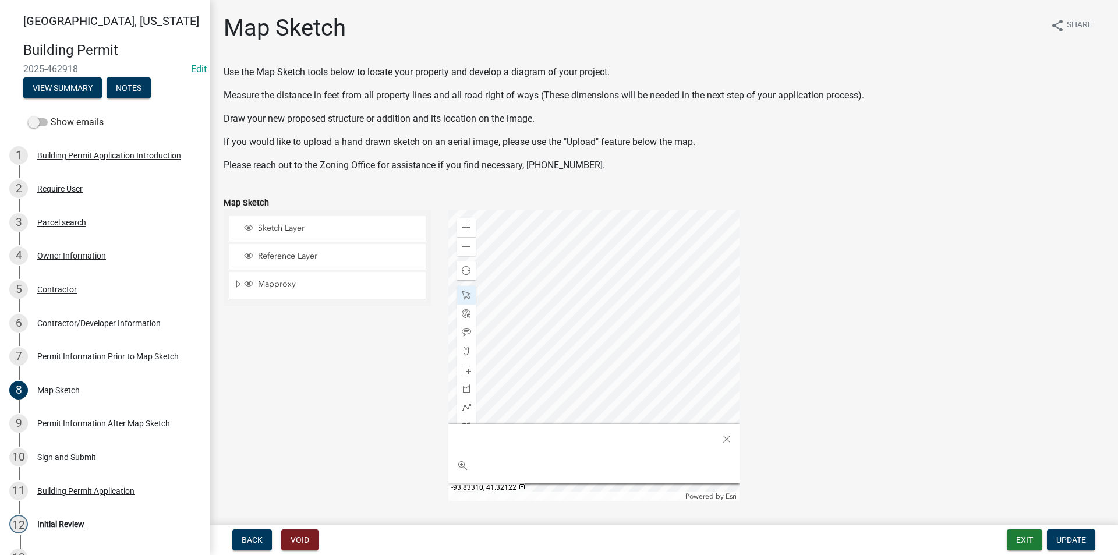
click at [576, 259] on div at bounding box center [593, 355] width 291 height 291
click at [577, 288] on div at bounding box center [593, 355] width 291 height 291
click at [604, 242] on div at bounding box center [593, 355] width 291 height 291
click at [594, 248] on div at bounding box center [593, 355] width 291 height 291
click at [586, 253] on div at bounding box center [593, 355] width 291 height 291
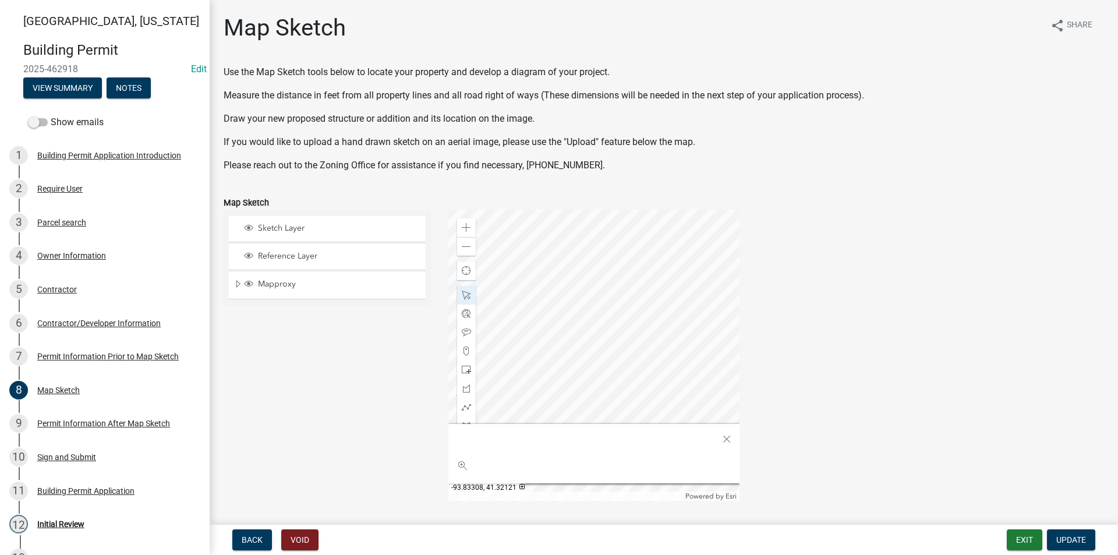
click at [568, 275] on div at bounding box center [593, 355] width 291 height 291
click at [637, 281] on div at bounding box center [593, 355] width 291 height 291
click at [724, 440] on span "Close" at bounding box center [726, 438] width 9 height 9
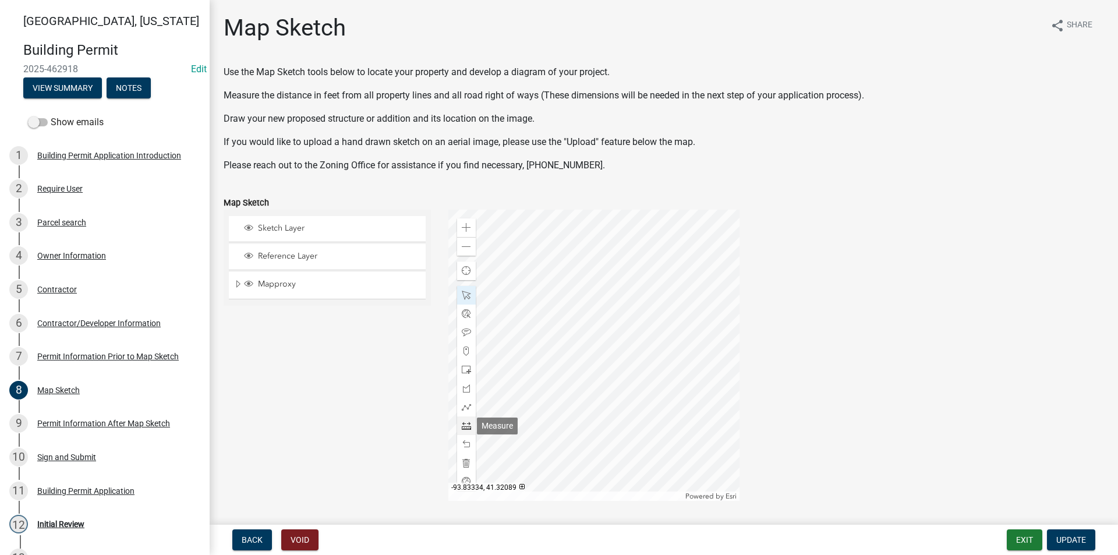
click at [467, 427] on span at bounding box center [466, 425] width 9 height 9
click at [611, 287] on div at bounding box center [593, 355] width 291 height 291
click at [679, 287] on div at bounding box center [593, 355] width 291 height 291
click at [465, 247] on span at bounding box center [466, 246] width 9 height 9
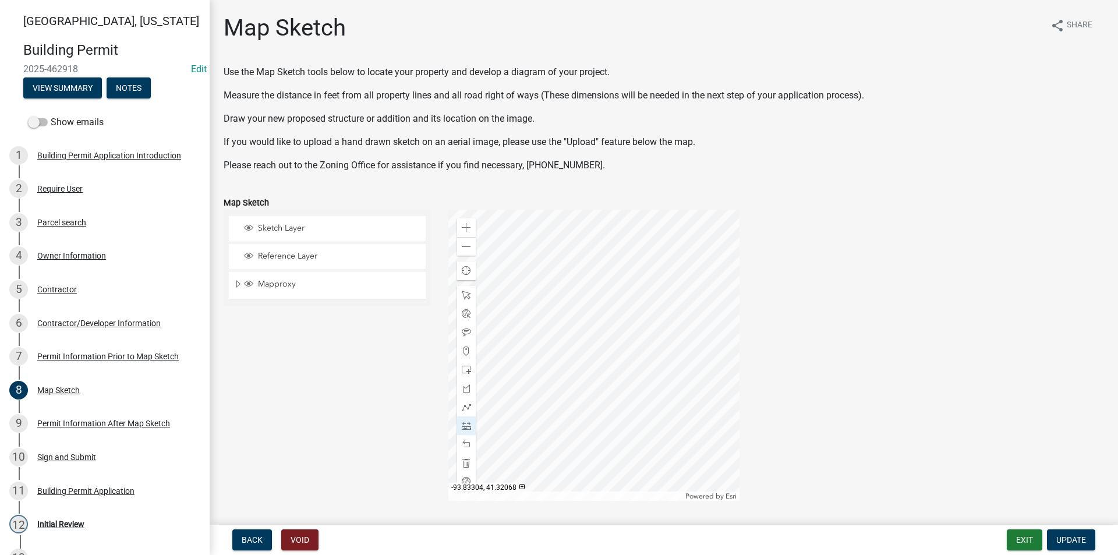
click at [582, 337] on div at bounding box center [593, 355] width 291 height 291
click at [618, 426] on div at bounding box center [593, 355] width 291 height 291
click at [468, 221] on div "Zoom in" at bounding box center [466, 227] width 19 height 19
click at [586, 373] on div at bounding box center [593, 355] width 291 height 291
click at [602, 315] on div at bounding box center [593, 355] width 291 height 291
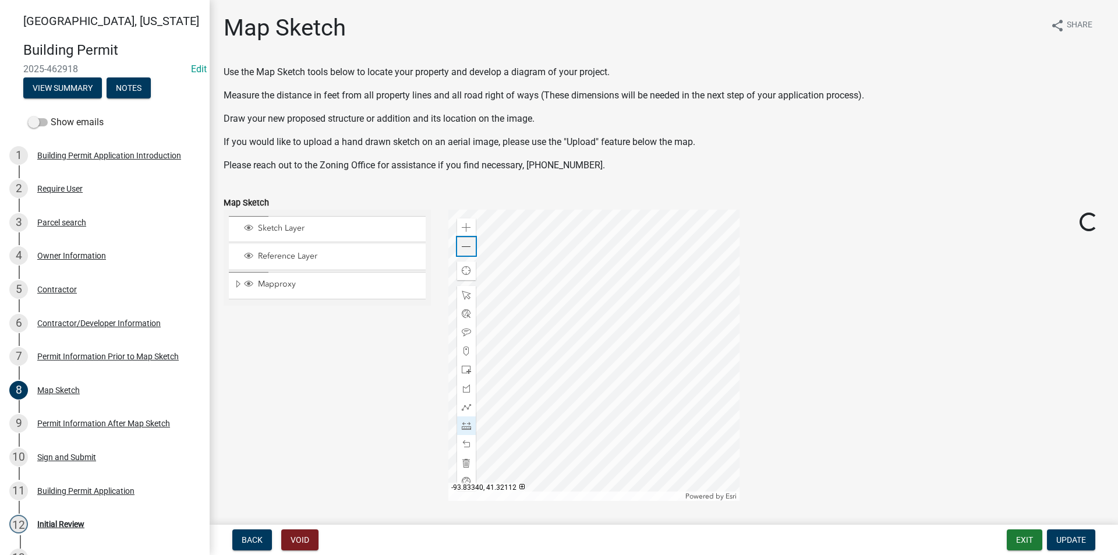
click at [470, 249] on div "Zoom out" at bounding box center [466, 246] width 19 height 19
click at [593, 387] on div at bounding box center [593, 355] width 291 height 291
click at [604, 271] on div at bounding box center [593, 355] width 291 height 291
click at [610, 355] on div at bounding box center [593, 355] width 291 height 291
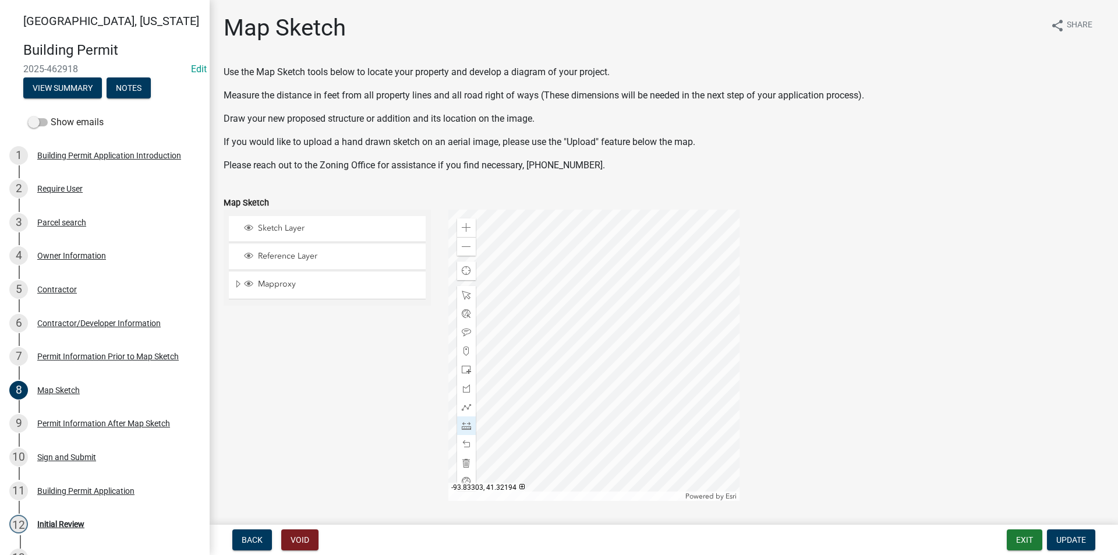
click at [606, 231] on div at bounding box center [593, 355] width 291 height 291
click at [578, 296] on div at bounding box center [593, 355] width 291 height 291
click at [466, 228] on span at bounding box center [466, 227] width 9 height 9
click at [621, 291] on div at bounding box center [593, 355] width 291 height 291
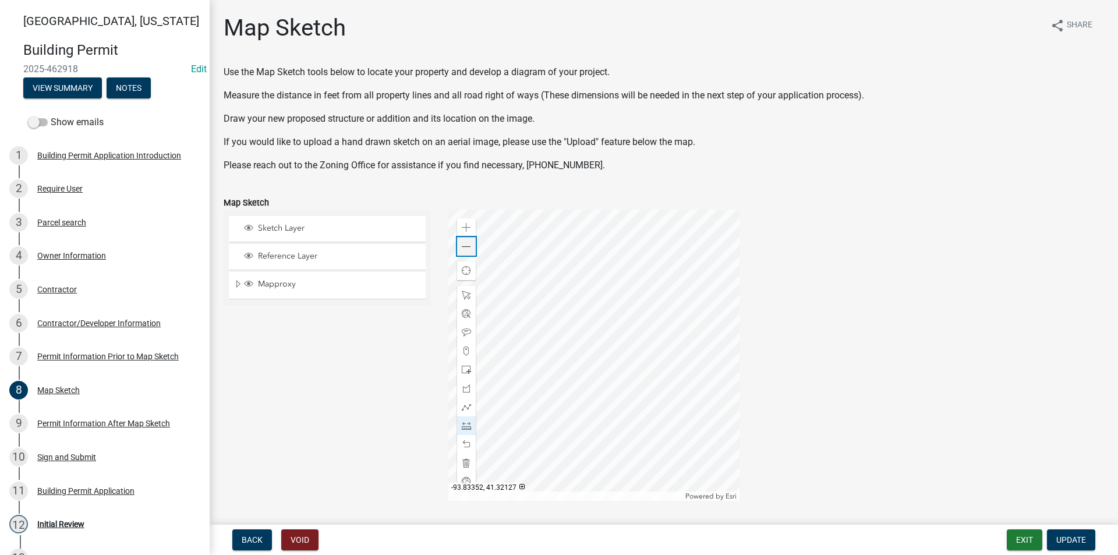
click at [465, 250] on span at bounding box center [466, 246] width 9 height 9
click at [589, 304] on div at bounding box center [593, 355] width 291 height 291
click at [512, 305] on div at bounding box center [593, 355] width 291 height 291
click at [464, 297] on span at bounding box center [466, 295] width 9 height 9
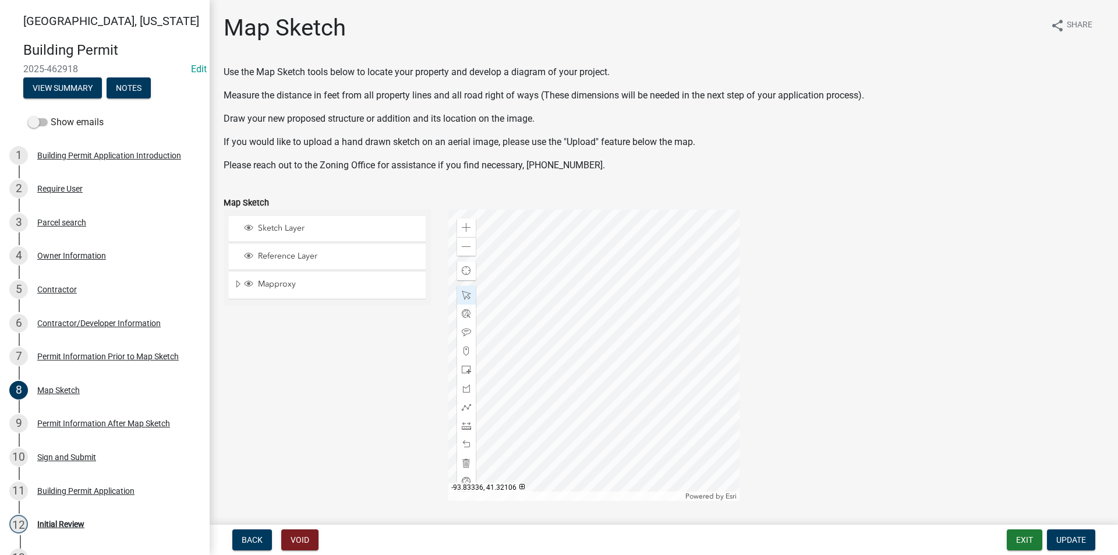
click at [577, 339] on div at bounding box center [593, 355] width 291 height 291
click at [464, 229] on span at bounding box center [466, 227] width 9 height 9
click at [578, 376] on div at bounding box center [593, 355] width 291 height 291
click at [466, 247] on span at bounding box center [466, 246] width 9 height 9
click at [618, 405] on div at bounding box center [593, 355] width 291 height 291
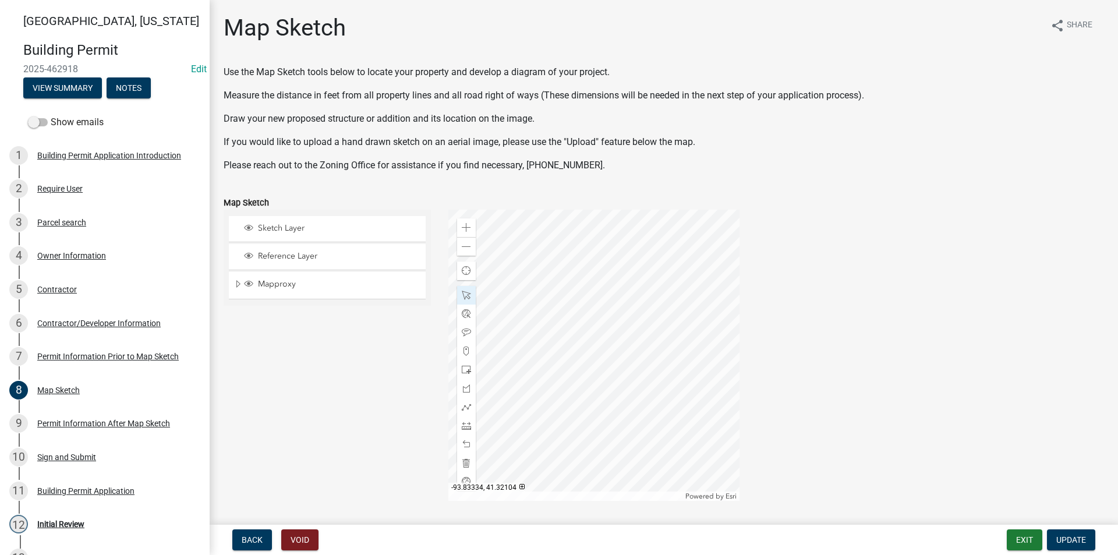
click at [596, 408] on div at bounding box center [593, 355] width 291 height 291
click at [1064, 535] on span "Update" at bounding box center [1071, 539] width 30 height 9
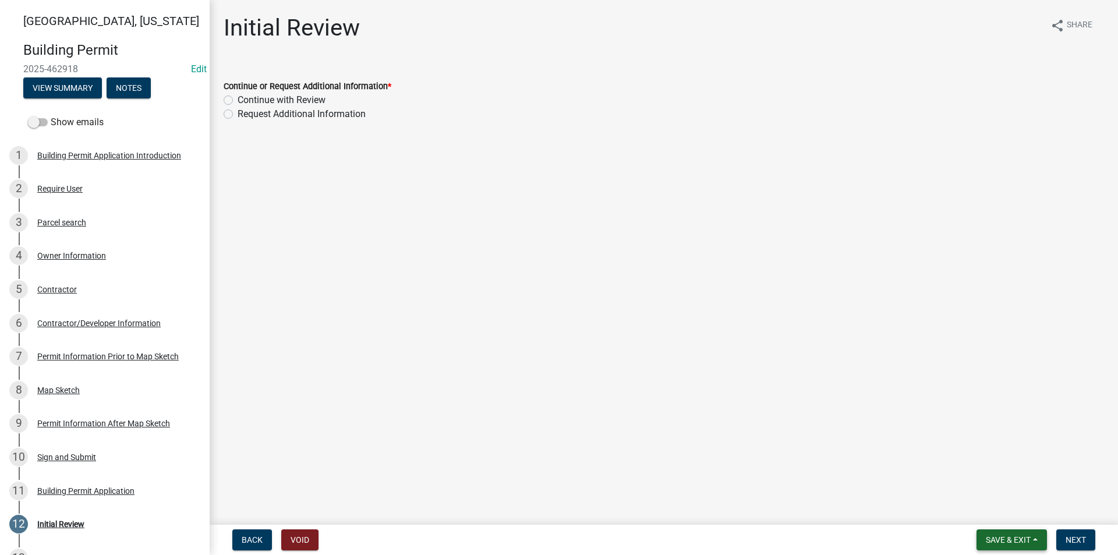
click at [1007, 540] on span "Save & Exit" at bounding box center [1008, 539] width 45 height 9
click at [988, 482] on button "Save" at bounding box center [1000, 482] width 93 height 28
click at [60, 391] on div "Map Sketch" at bounding box center [58, 390] width 43 height 8
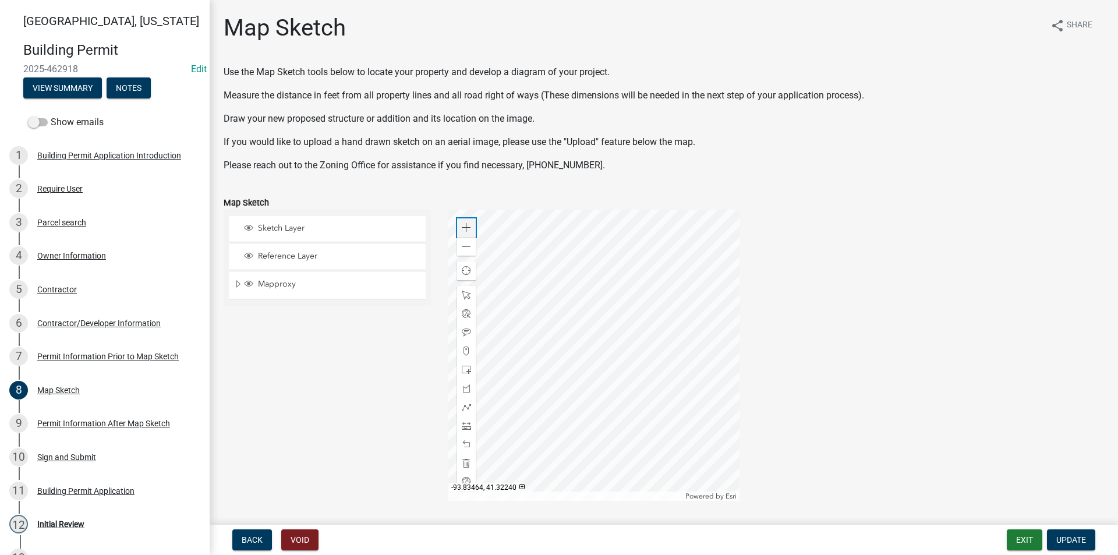
click at [464, 226] on span at bounding box center [466, 227] width 9 height 9
click at [494, 243] on div at bounding box center [593, 355] width 291 height 291
click at [681, 379] on div at bounding box center [593, 355] width 291 height 291
click at [606, 349] on div at bounding box center [593, 355] width 291 height 291
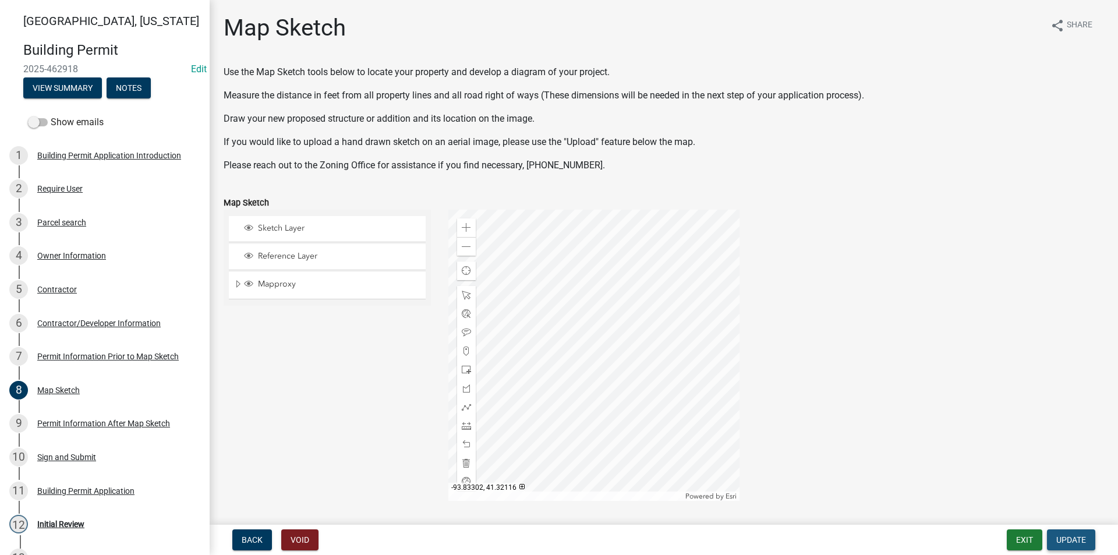
click at [1072, 541] on span "Update" at bounding box center [1071, 539] width 30 height 9
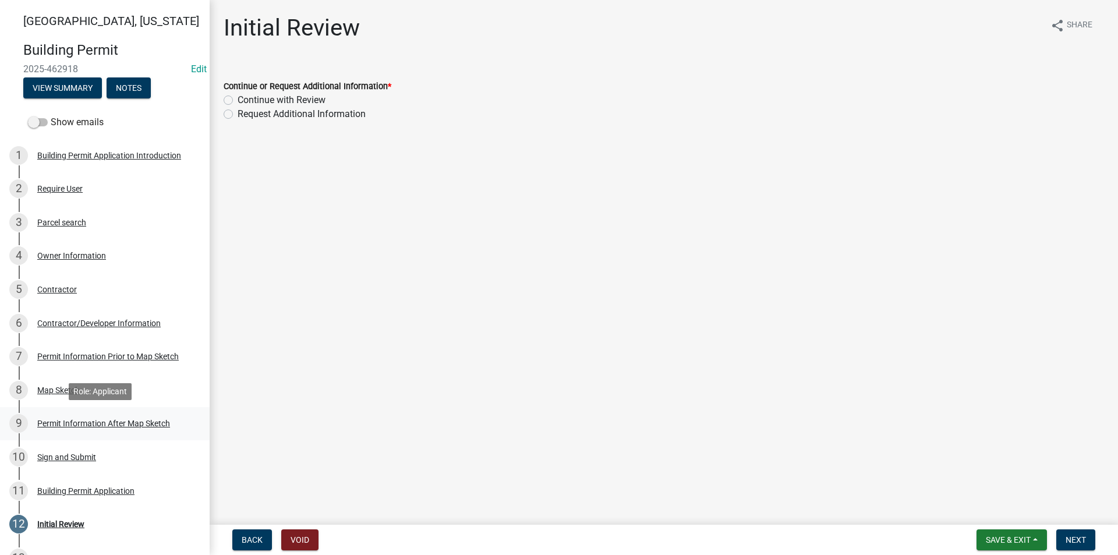
click at [112, 424] on div "Permit Information After Map Sketch" at bounding box center [103, 423] width 133 height 8
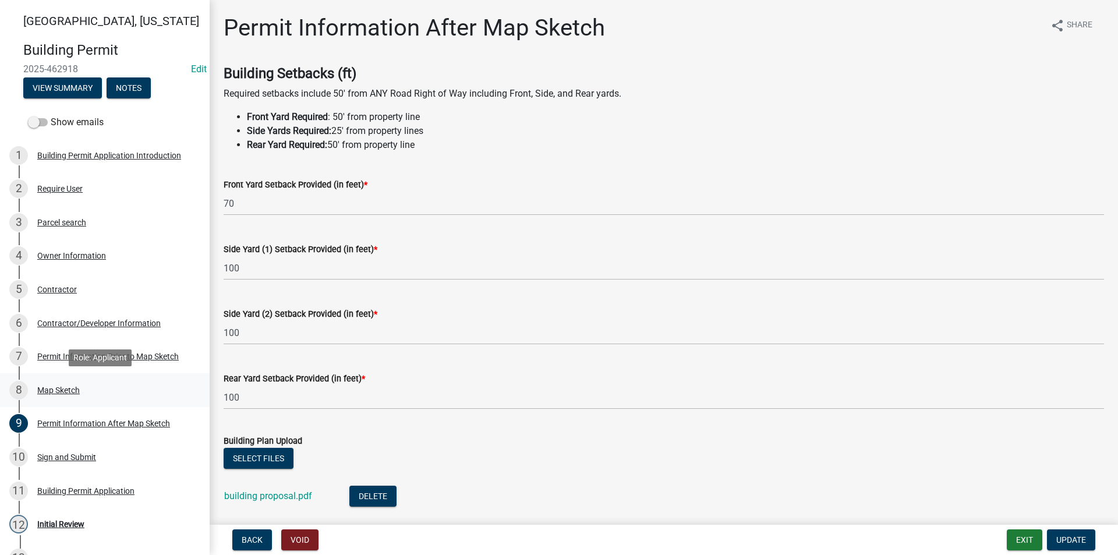
click at [89, 392] on div "8 Map Sketch" at bounding box center [100, 390] width 182 height 19
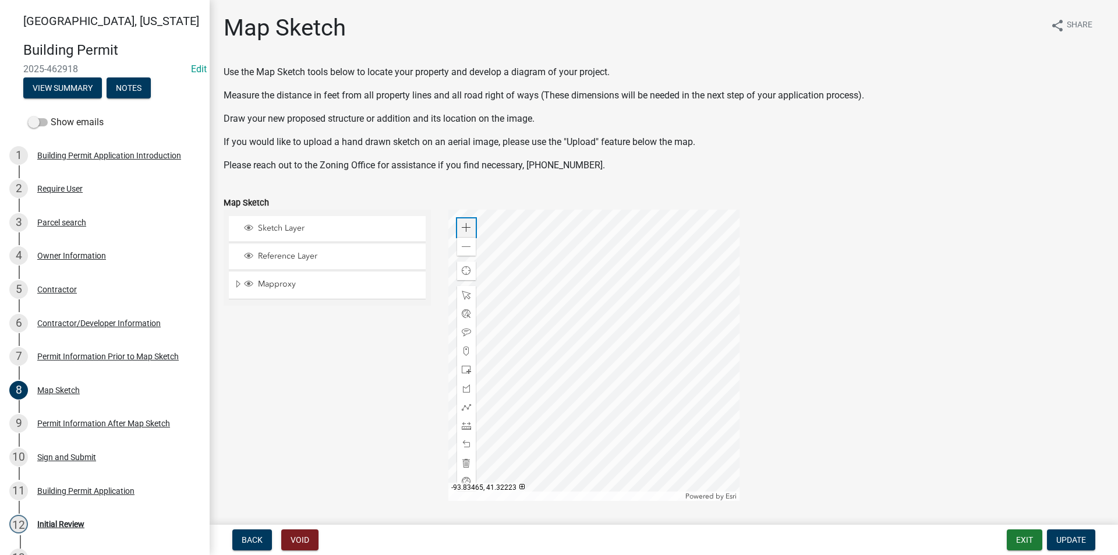
click at [467, 225] on span at bounding box center [466, 227] width 9 height 9
click at [66, 426] on div "Permit Information After Map Sketch" at bounding box center [103, 423] width 133 height 8
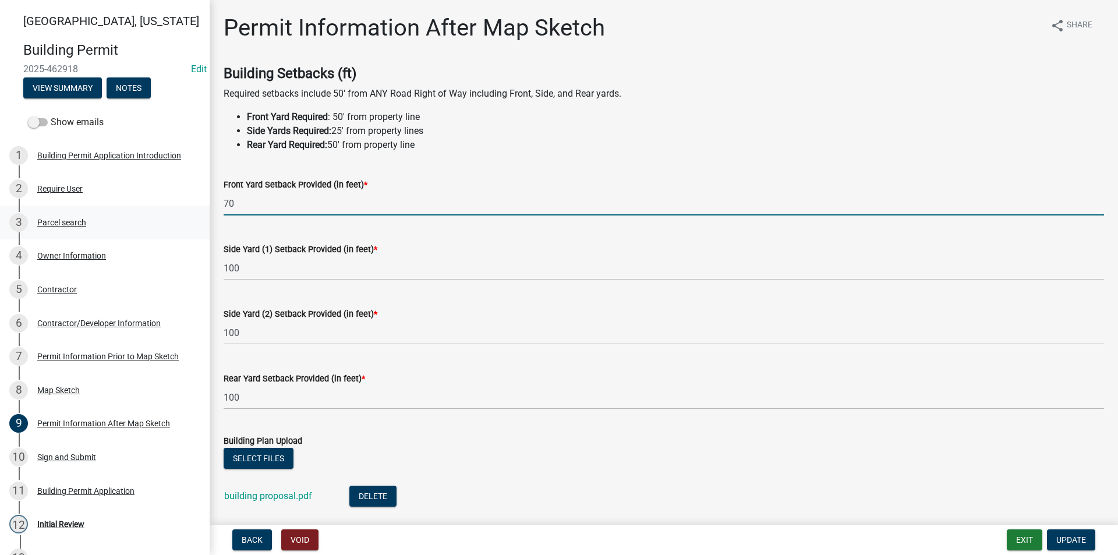
drag, startPoint x: 215, startPoint y: 208, endPoint x: 173, endPoint y: 210, distance: 42.0
click at [173, 209] on div "Madison County, Iowa Building Permit 2025-462918 Edit View Summary Notes Show e…" at bounding box center [559, 277] width 1118 height 555
type input "51"
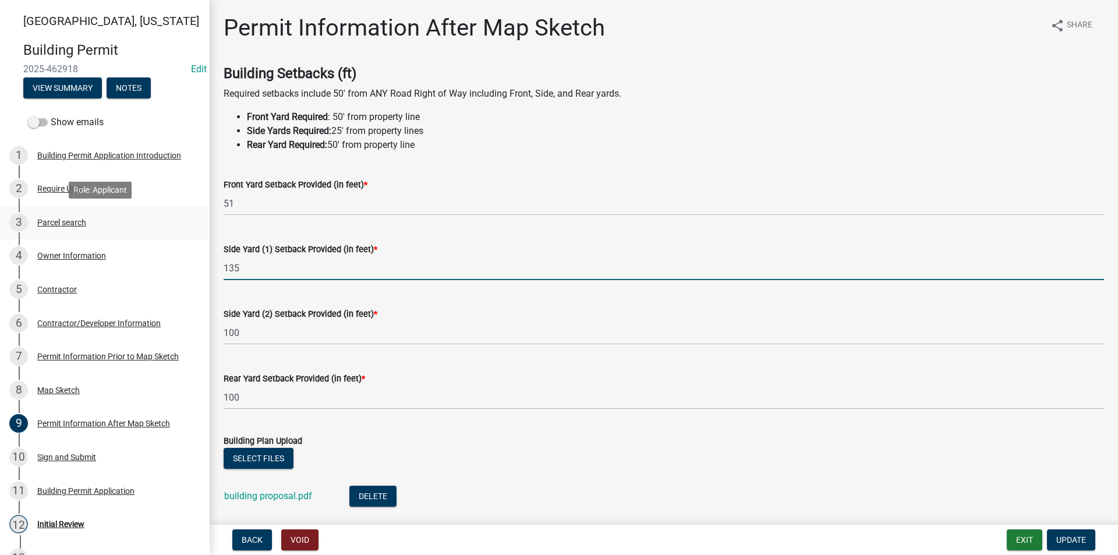
type input "135"
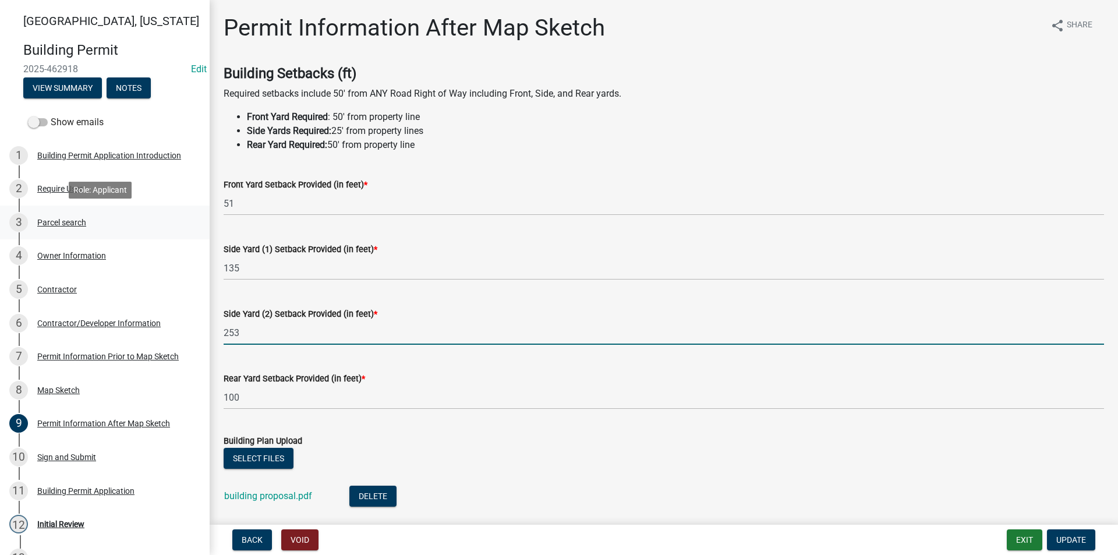
type input "253"
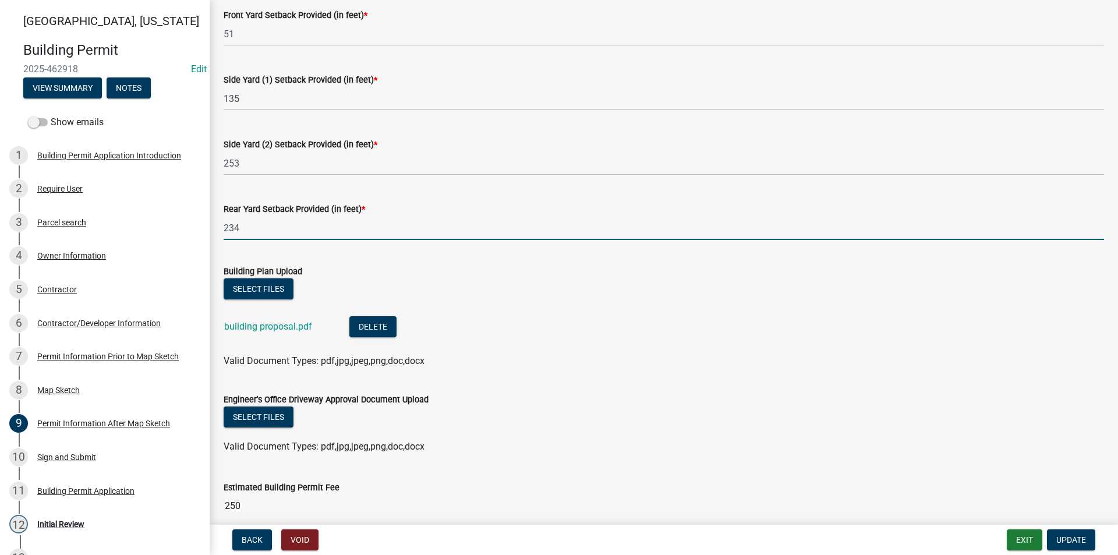
scroll to position [223, 0]
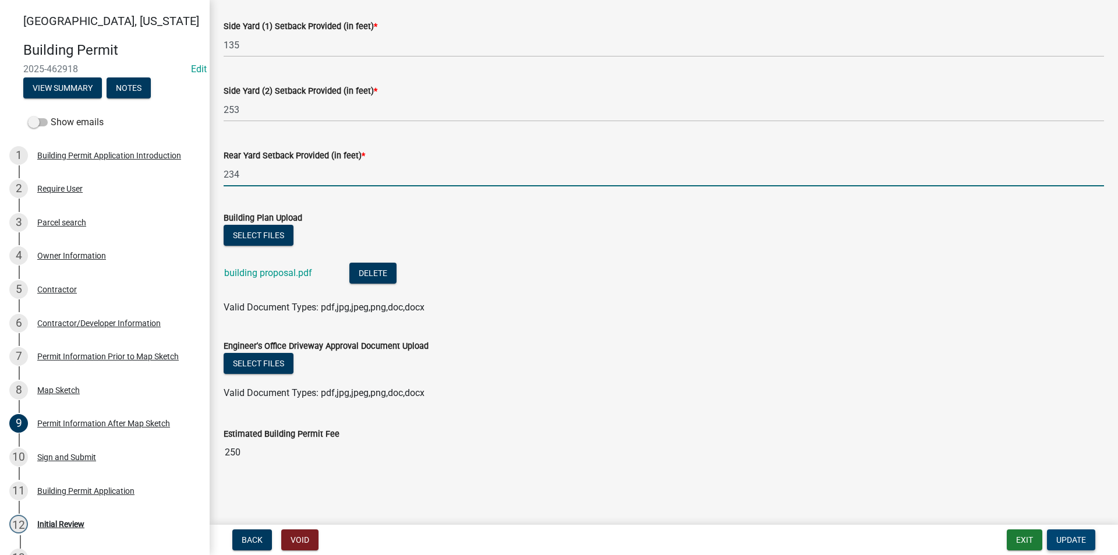
type input "234"
click at [1076, 540] on span "Update" at bounding box center [1071, 539] width 30 height 9
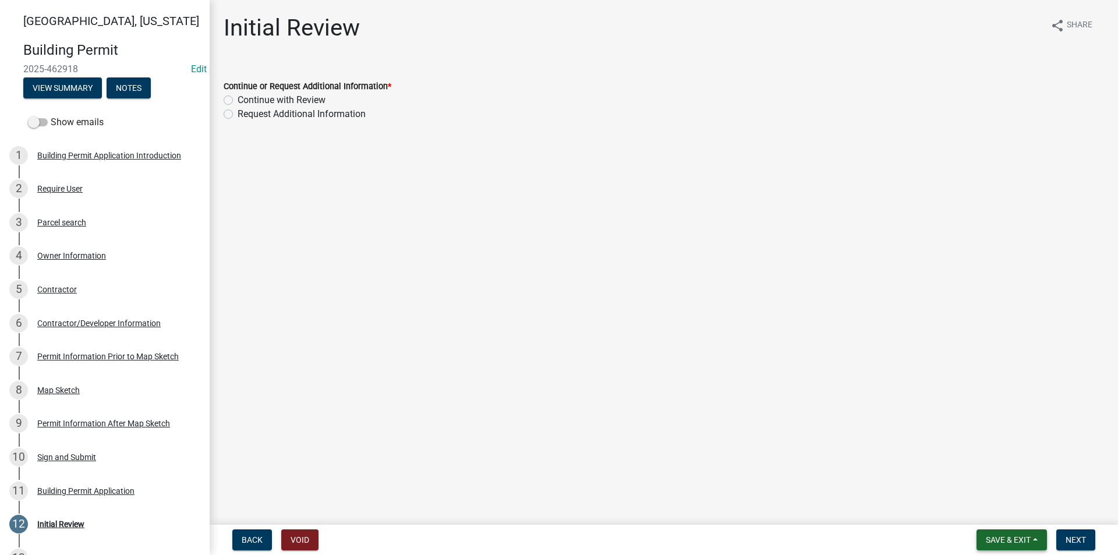
click at [986, 543] on span "Save & Exit" at bounding box center [1008, 539] width 45 height 9
click at [984, 476] on button "Save" at bounding box center [1000, 482] width 93 height 28
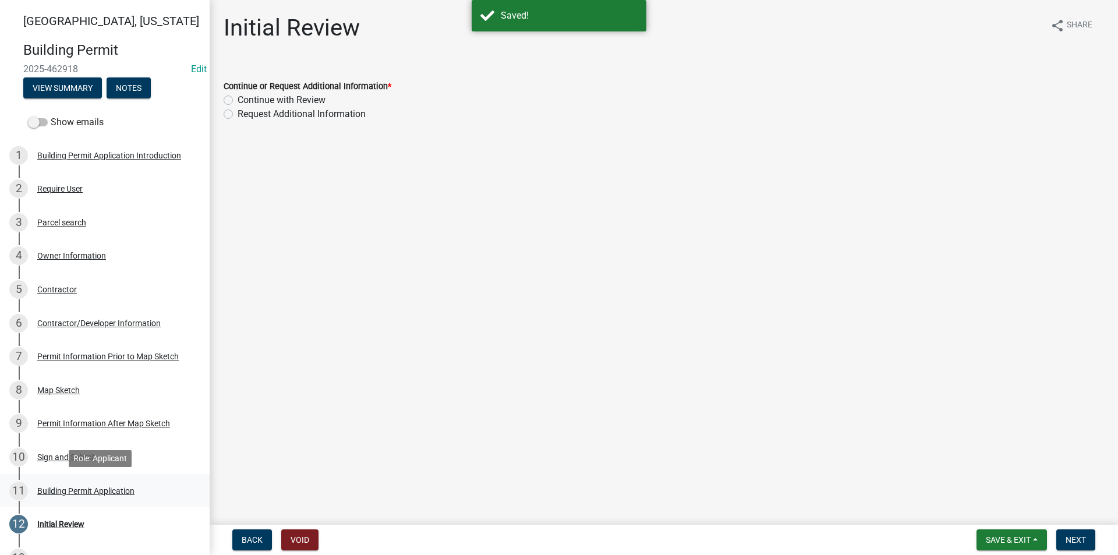
click at [78, 492] on div "Building Permit Application" at bounding box center [85, 491] width 97 height 8
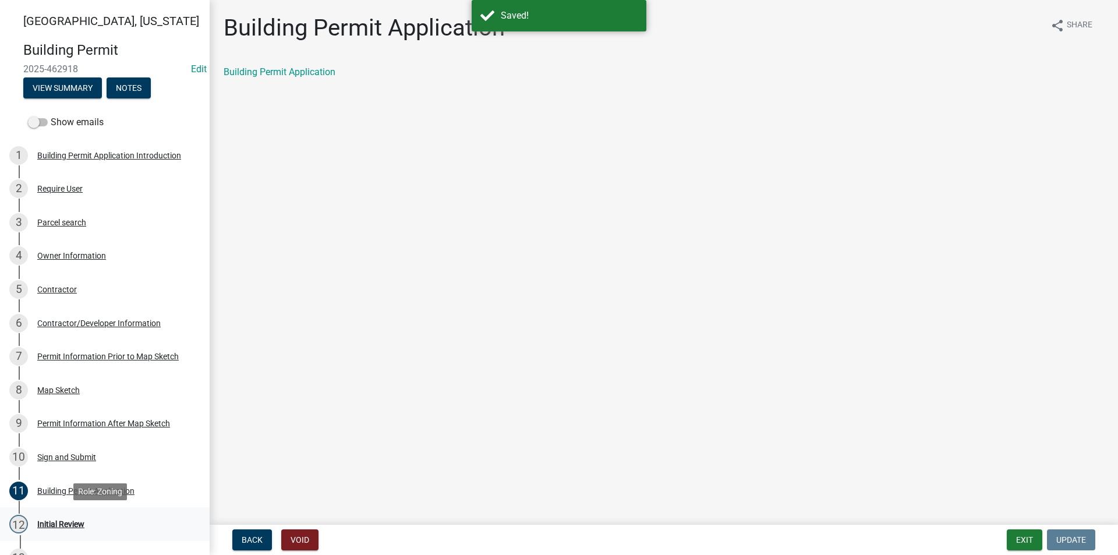
click at [69, 523] on div "Initial Review" at bounding box center [60, 524] width 47 height 8
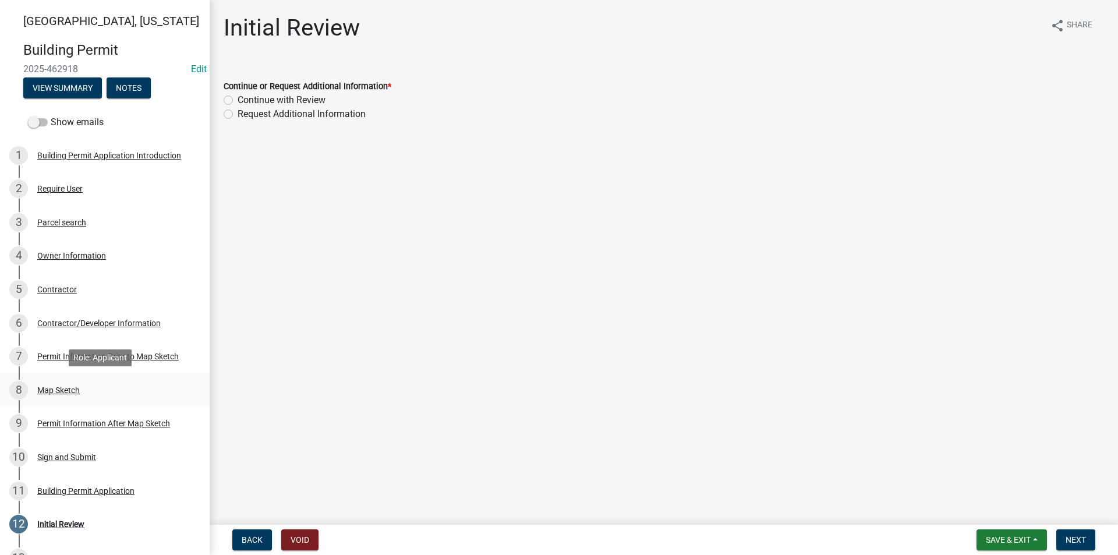
click at [54, 398] on div "8 Map Sketch" at bounding box center [100, 390] width 182 height 19
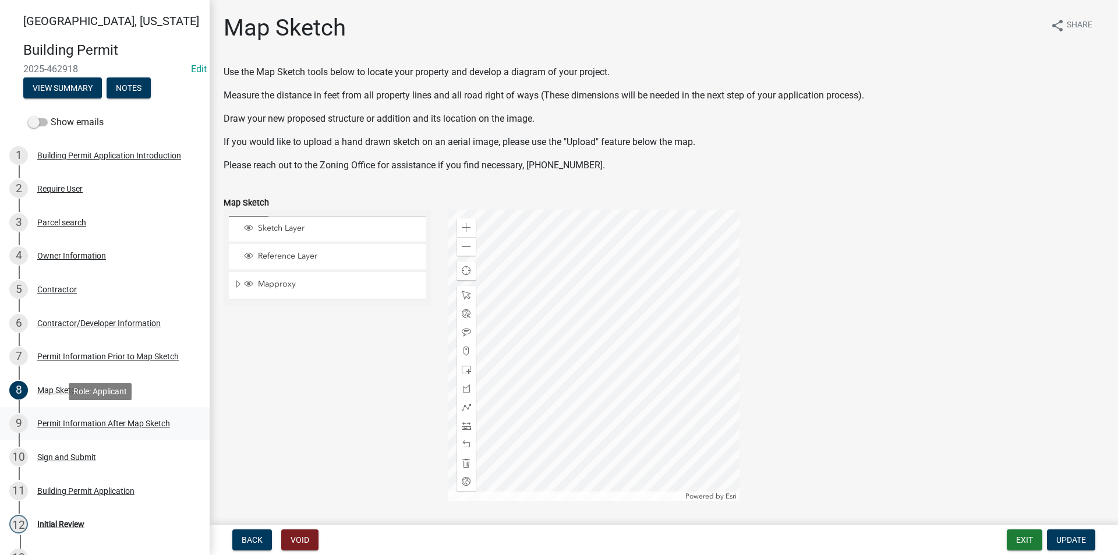
click at [65, 427] on div "Permit Information After Map Sketch" at bounding box center [103, 423] width 133 height 8
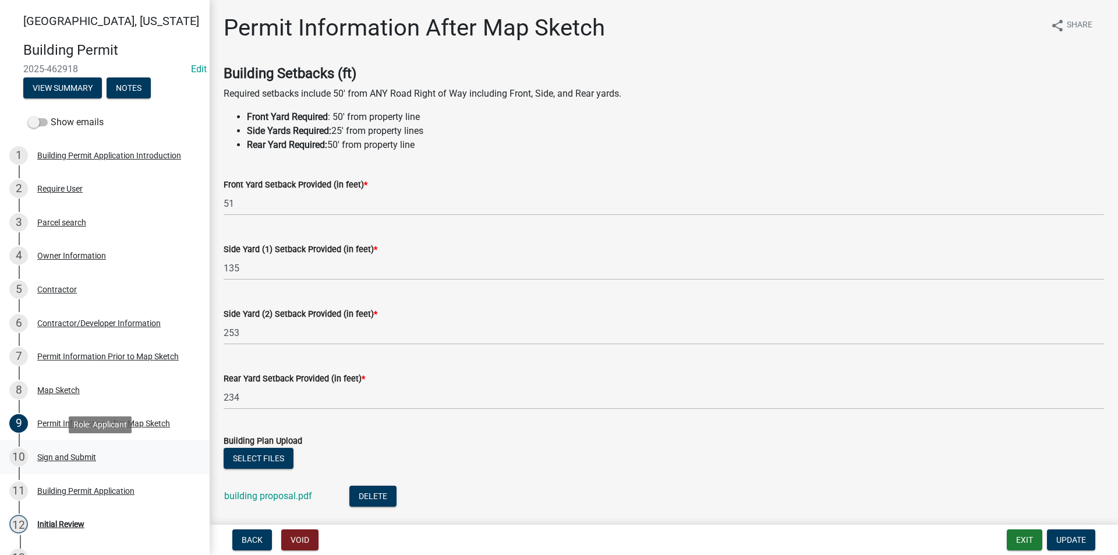
click at [68, 454] on div "Sign and Submit" at bounding box center [66, 457] width 59 height 8
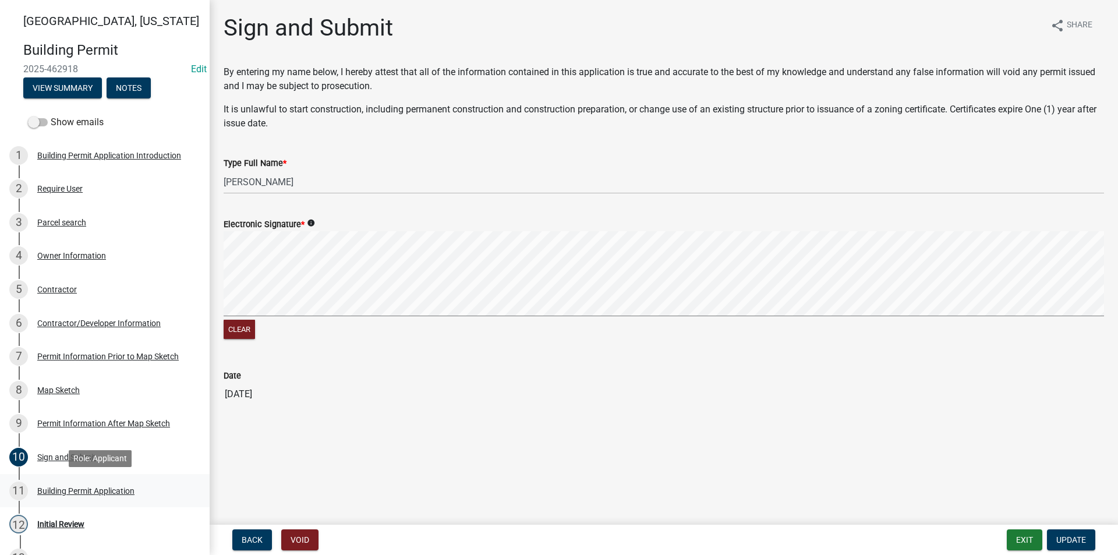
click at [77, 493] on div "Building Permit Application" at bounding box center [85, 491] width 97 height 8
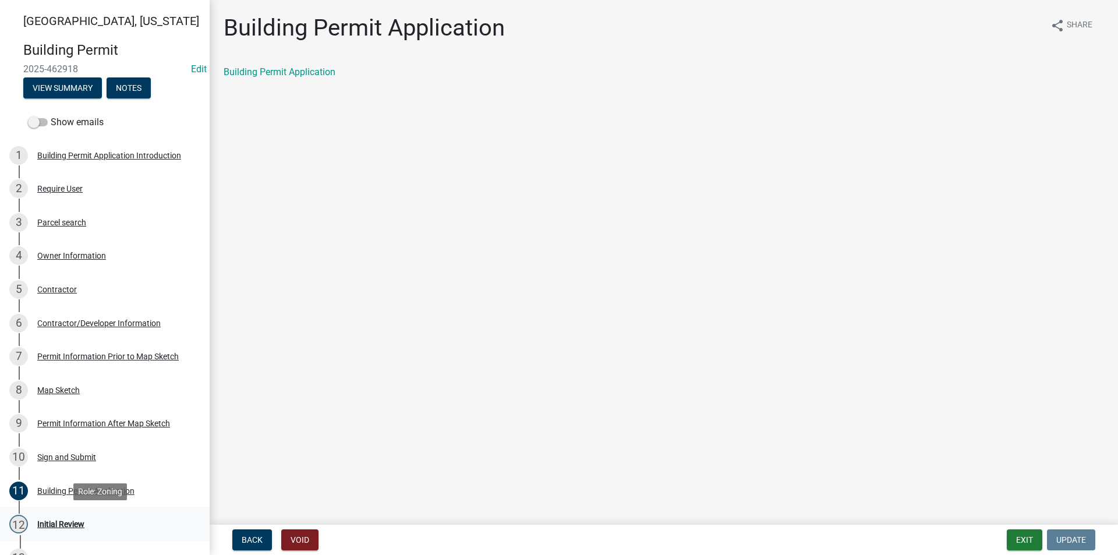
click at [75, 526] on div "Initial Review" at bounding box center [60, 524] width 47 height 8
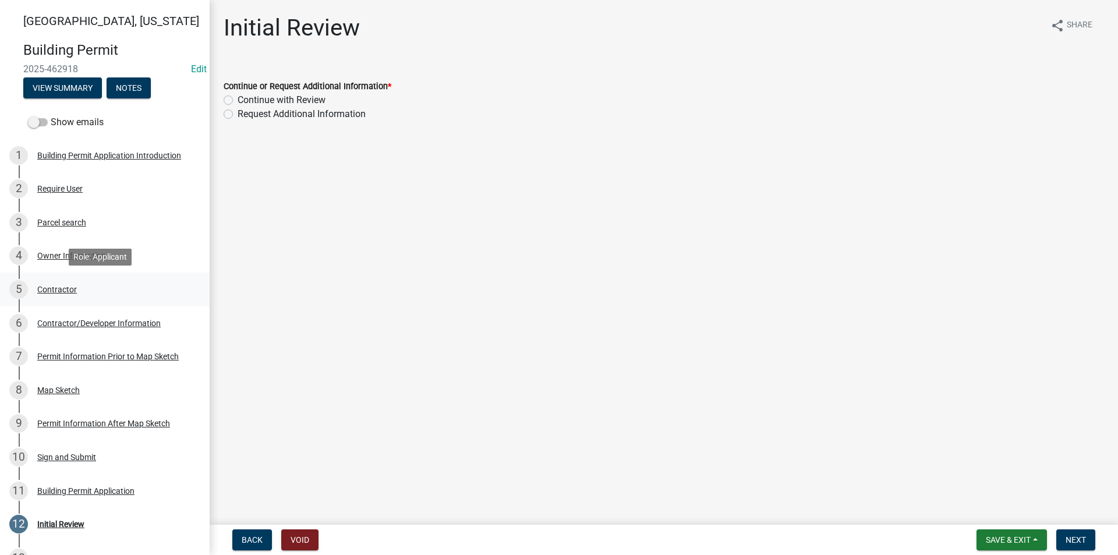
click at [61, 295] on div "5 Contractor" at bounding box center [100, 289] width 182 height 19
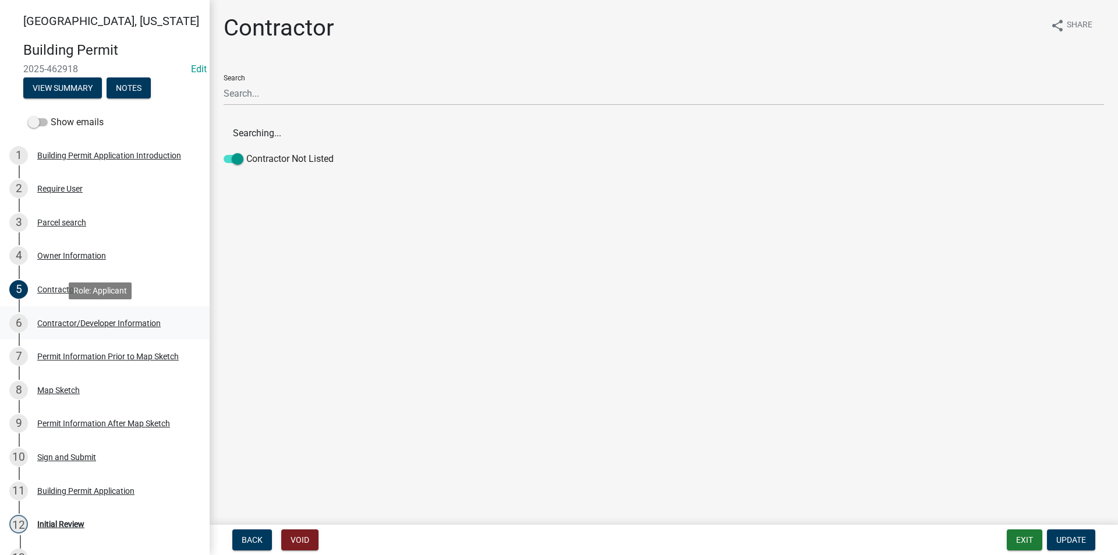
click at [65, 327] on div "Contractor/Developer Information" at bounding box center [98, 323] width 123 height 8
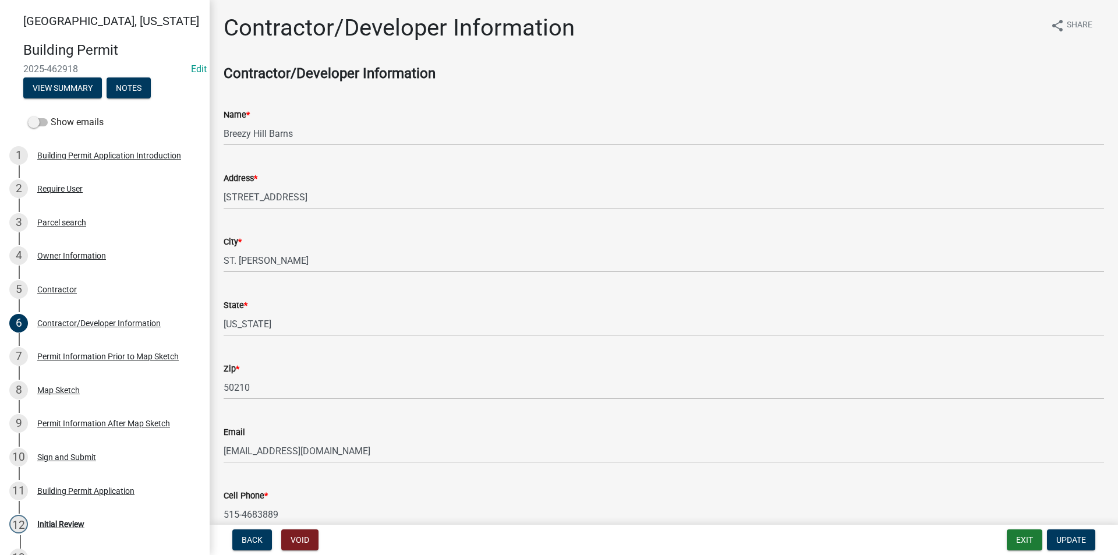
click at [259, 516] on input "515-4683889" at bounding box center [664, 515] width 880 height 24
type input "515-468-3889"
click at [1081, 542] on span "Update" at bounding box center [1071, 539] width 30 height 9
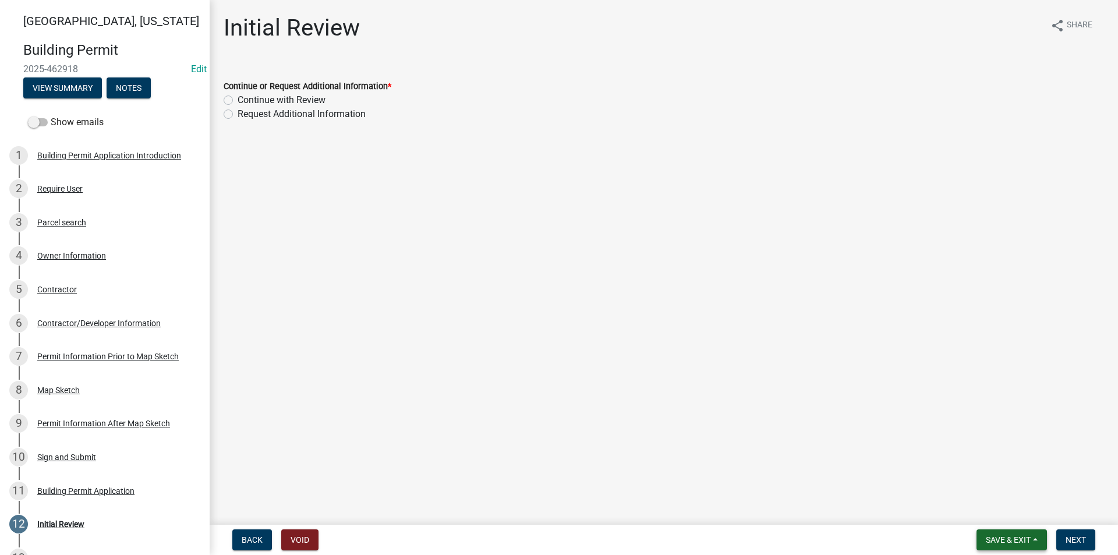
click at [1021, 540] on span "Save & Exit" at bounding box center [1008, 539] width 45 height 9
click at [992, 486] on button "Save" at bounding box center [1000, 482] width 93 height 28
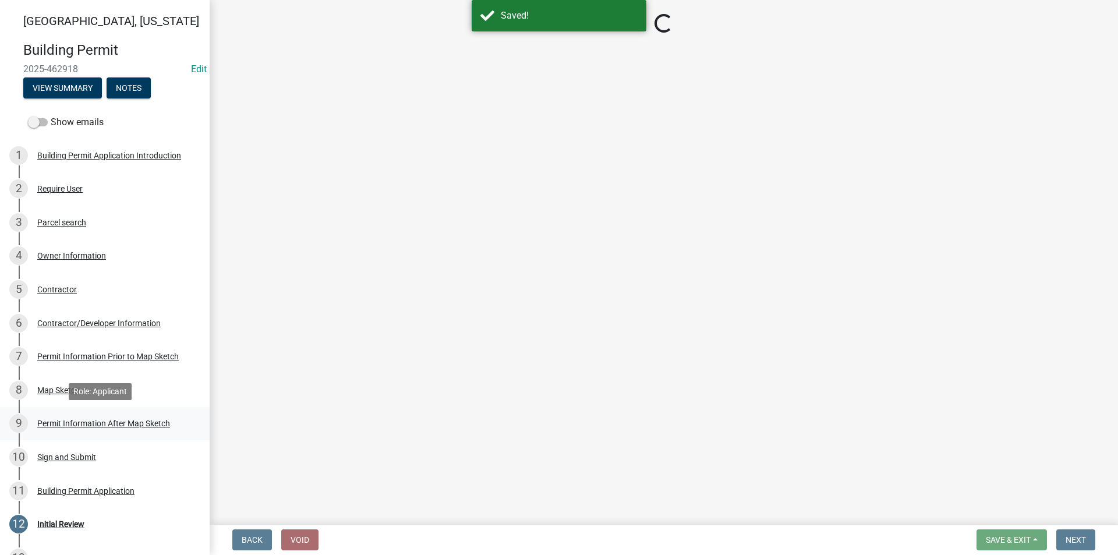
click at [70, 420] on div "Permit Information After Map Sketch" at bounding box center [103, 423] width 133 height 8
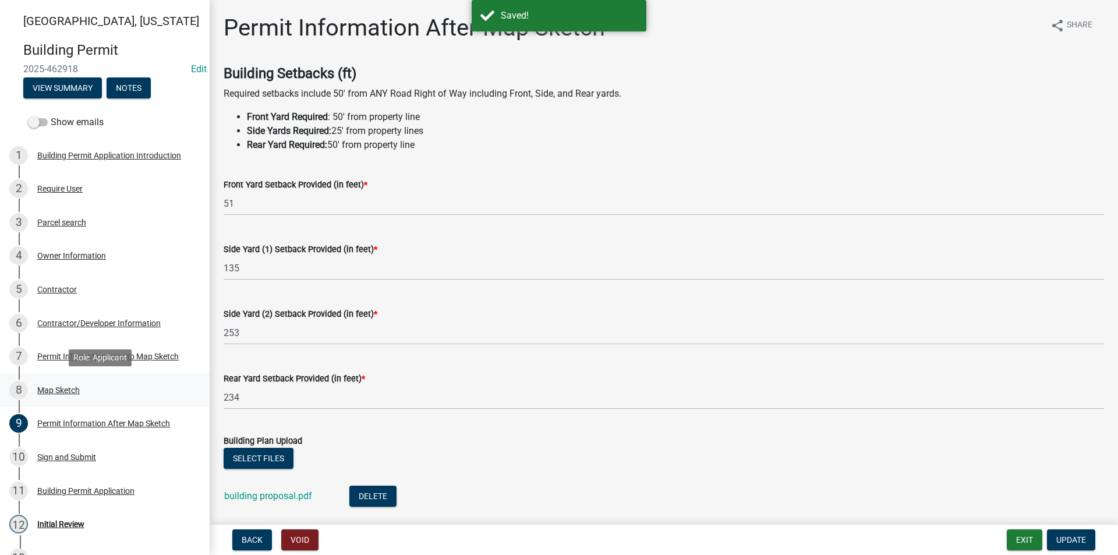
click at [65, 393] on div "Map Sketch" at bounding box center [58, 390] width 43 height 8
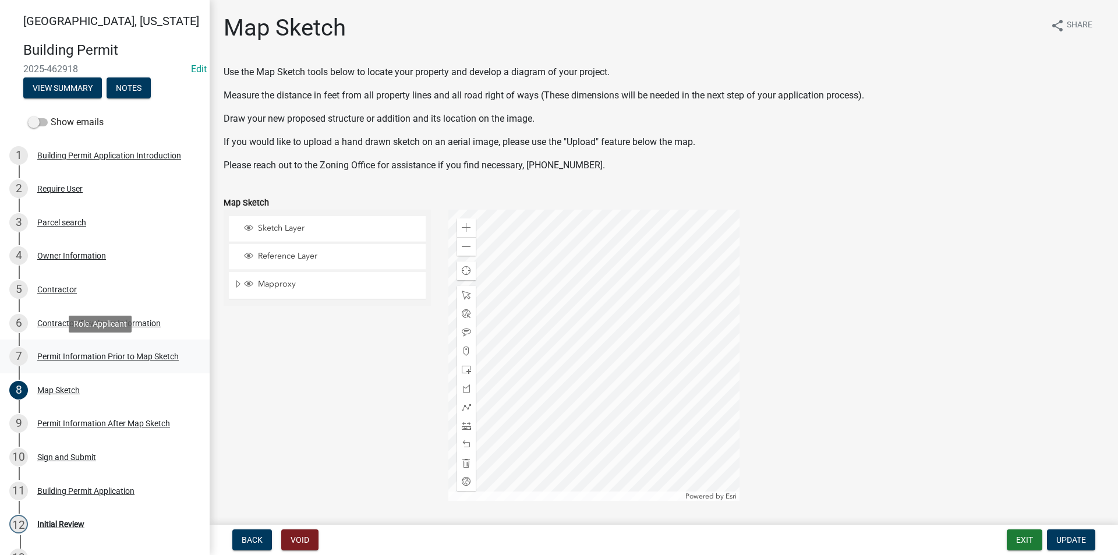
click at [55, 361] on div "7 Permit Information Prior to Map Sketch" at bounding box center [100, 356] width 182 height 19
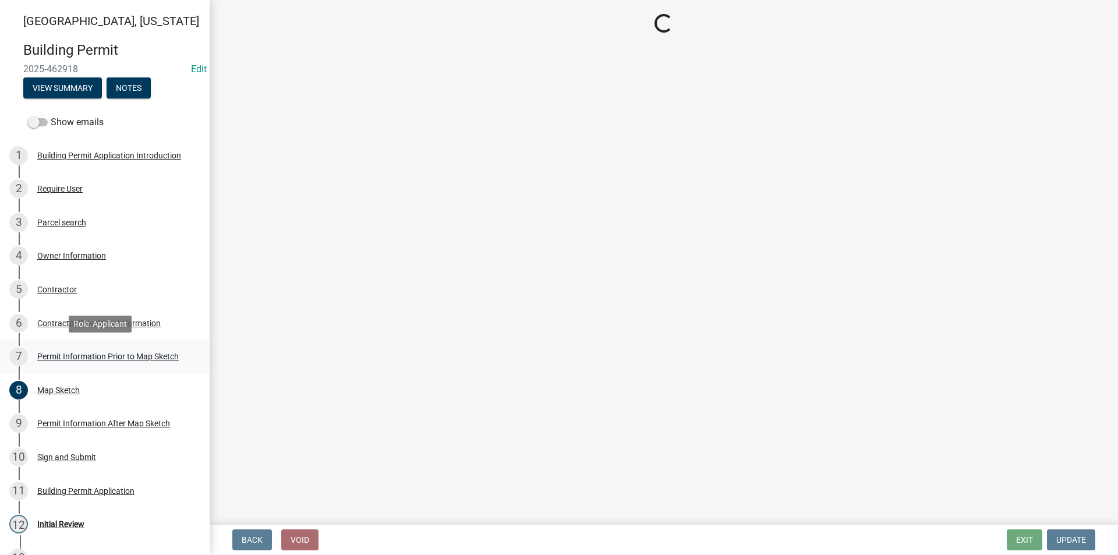
select select "6b2626da-78ea-4ec6-8513-ccc18f4ad425"
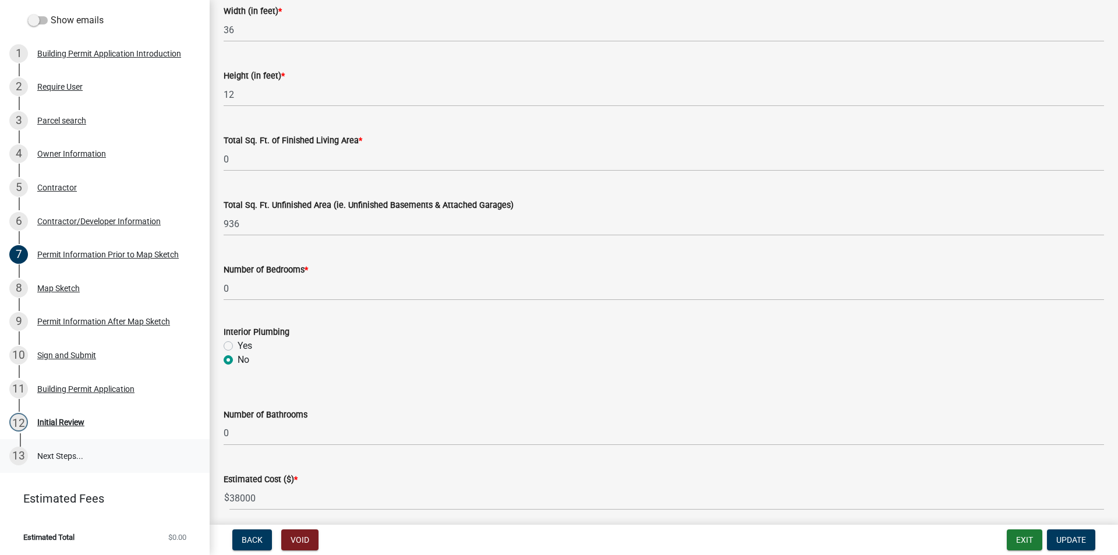
scroll to position [699, 0]
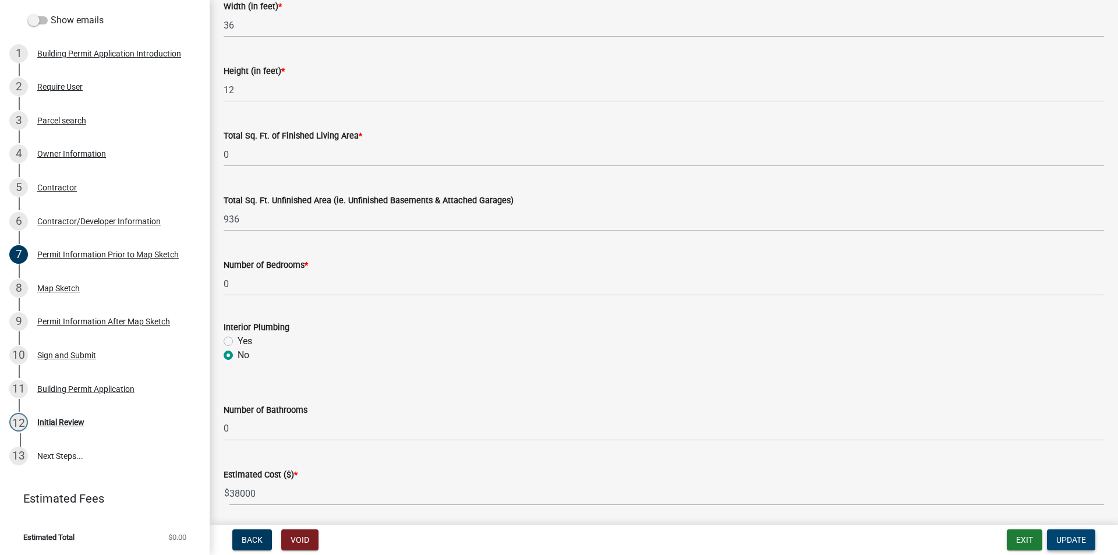
click at [1074, 540] on span "Update" at bounding box center [1071, 539] width 30 height 9
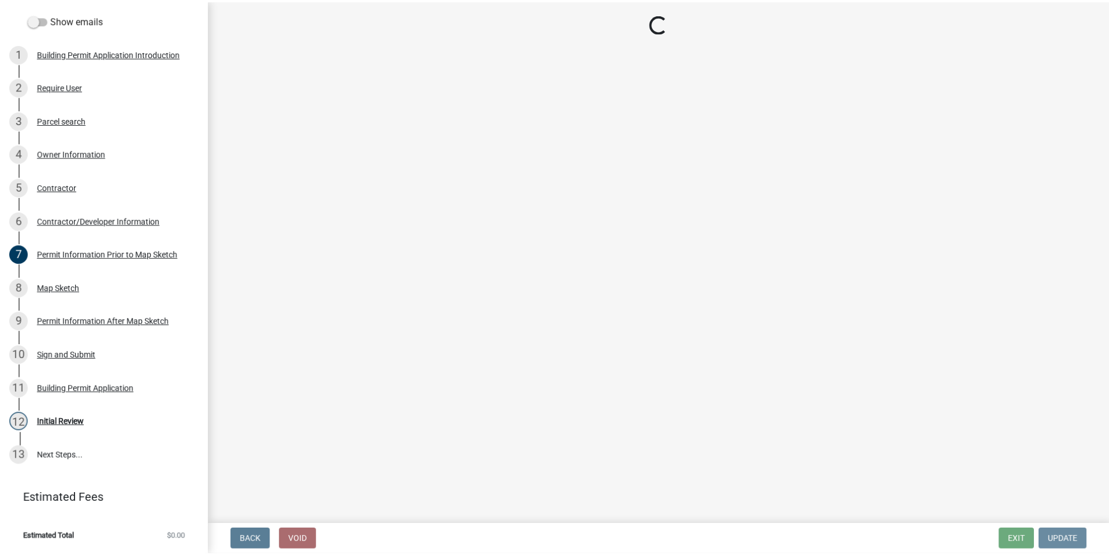
scroll to position [0, 0]
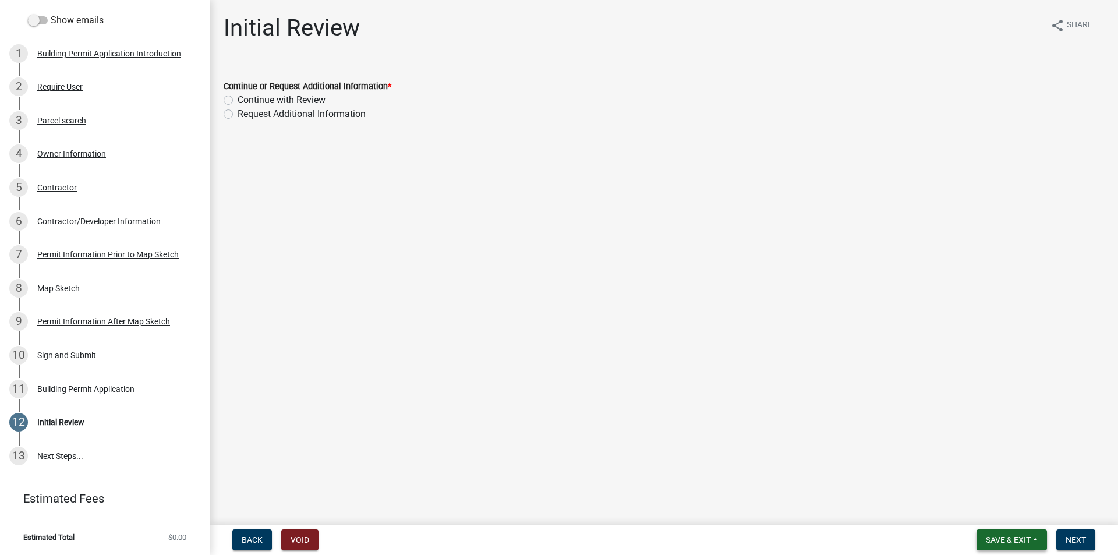
click at [1007, 543] on span "Save & Exit" at bounding box center [1008, 539] width 45 height 9
click at [992, 513] on button "Save & Exit" at bounding box center [1000, 510] width 93 height 28
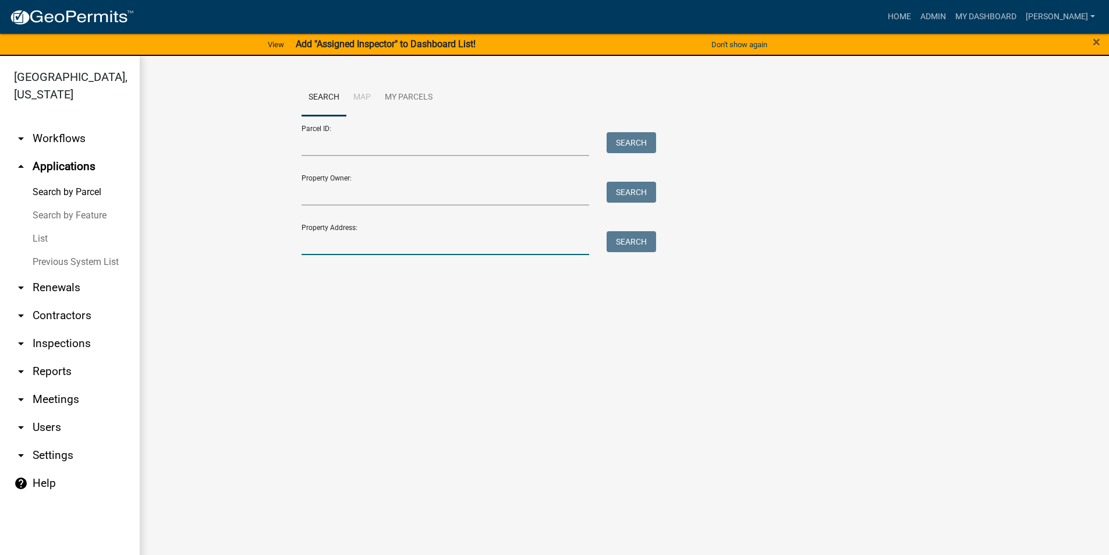
click at [339, 245] on input "Property Address:" at bounding box center [446, 243] width 288 height 24
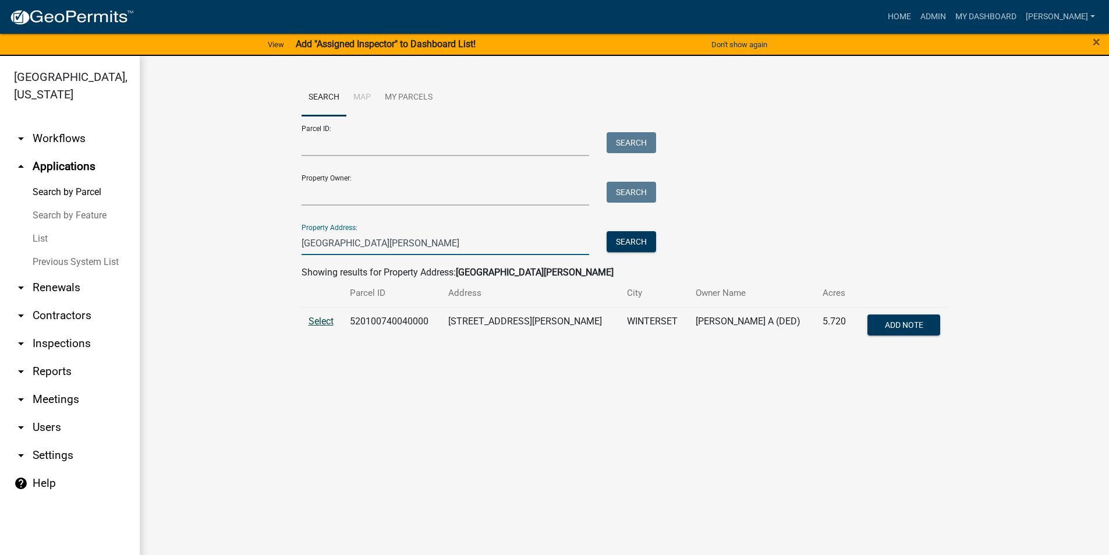
type input "2331 clark tower"
click at [326, 324] on span "Select" at bounding box center [321, 321] width 25 height 11
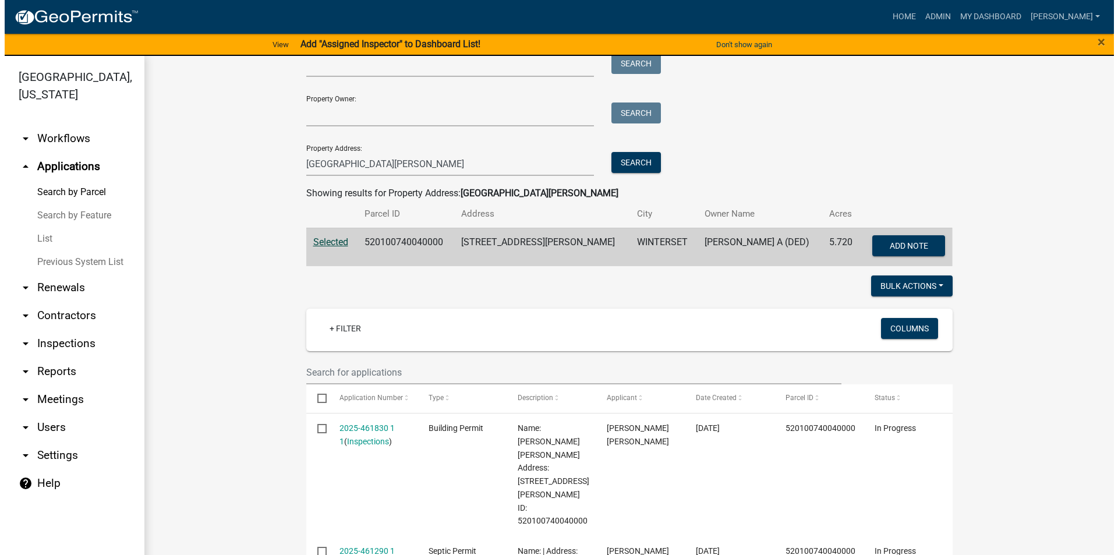
scroll to position [175, 0]
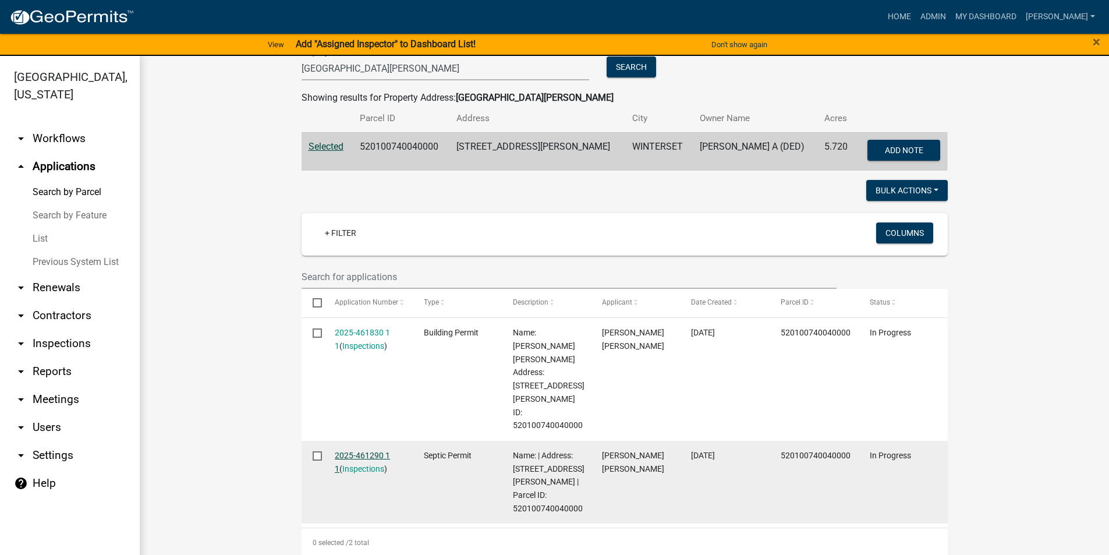
click at [383, 451] on link "2025-461290 1 1" at bounding box center [362, 462] width 55 height 23
